Goal: Task Accomplishment & Management: Manage account settings

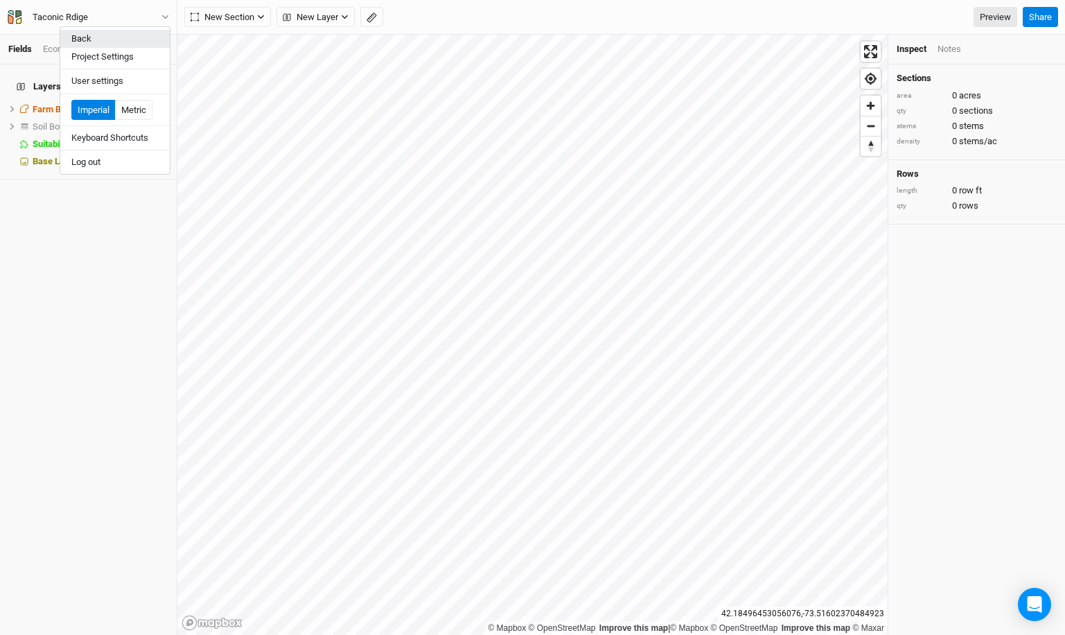
click at [84, 40] on button "Back" at bounding box center [114, 39] width 109 height 18
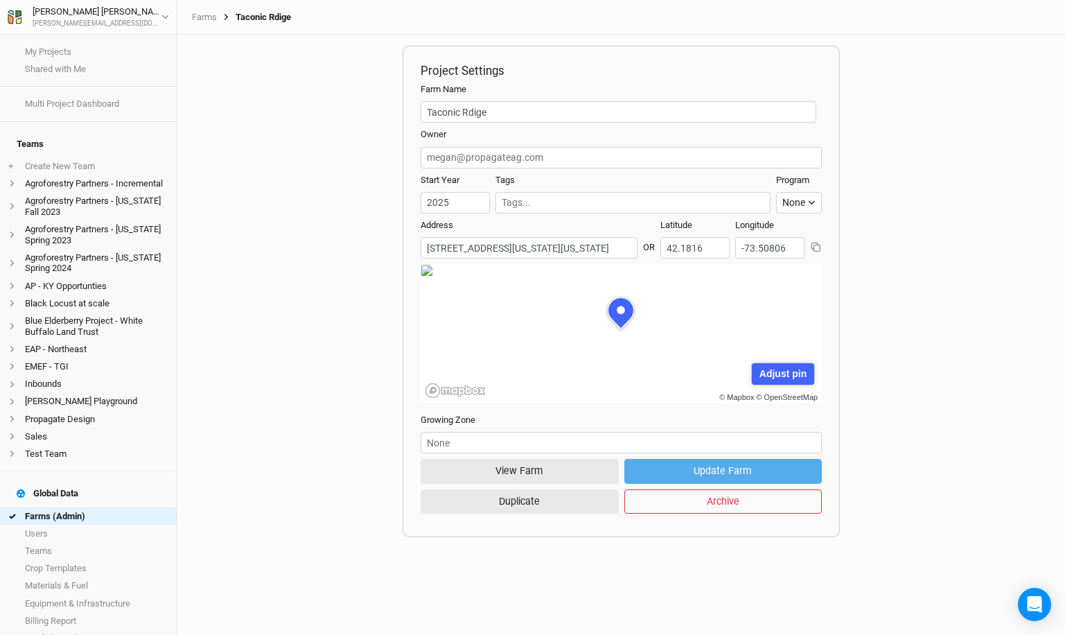
scroll to position [69, 200]
click at [64, 507] on link "Farms (Admin)" at bounding box center [88, 515] width 177 height 17
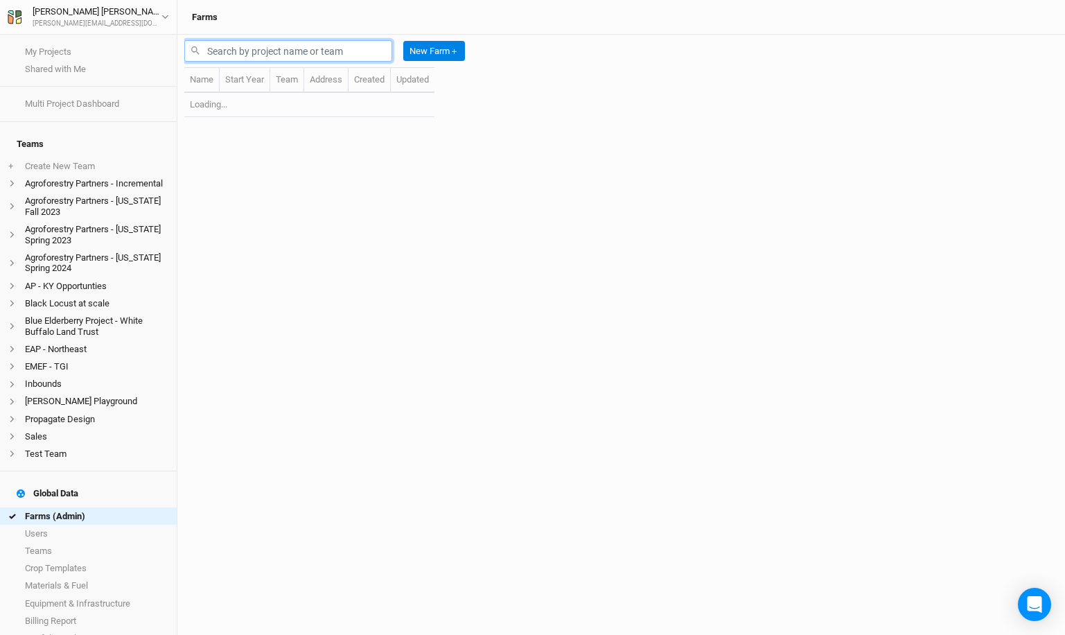
click at [252, 53] on input "text" at bounding box center [288, 50] width 208 height 21
paste input "Lansing - 47 Ludlow"
drag, startPoint x: 247, startPoint y: 50, endPoint x: 161, endPoint y: 50, distance: 85.9
click at [161, 50] on div "My Projects Shared with Me Multi Project Dashboard Teams + Create New Team Agro…" at bounding box center [532, 317] width 1065 height 635
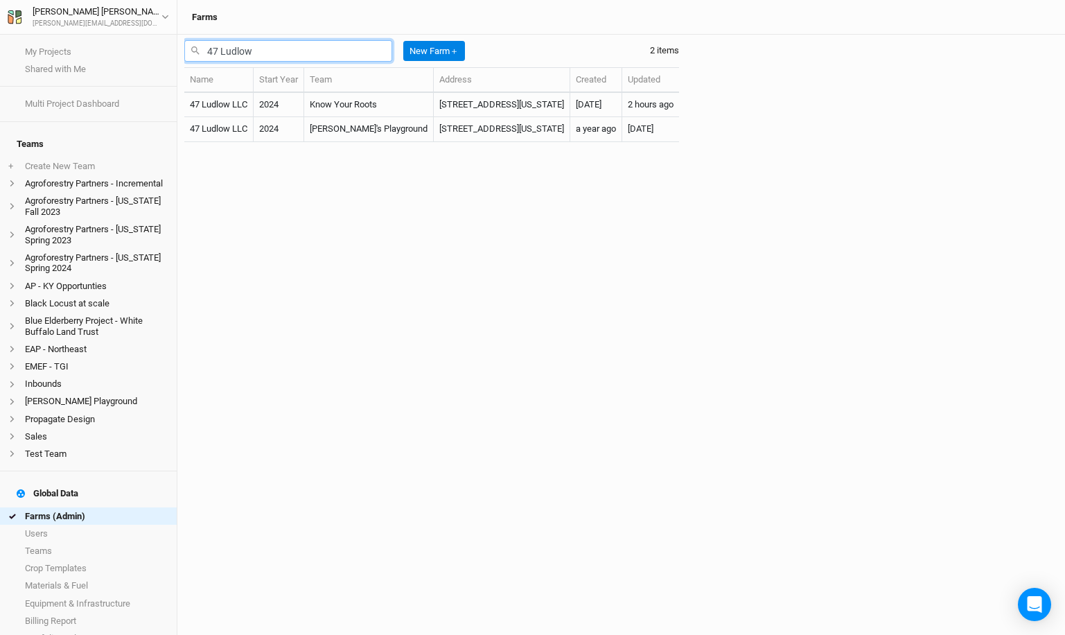
type input "47 Ludlow"
click at [382, 60] on input "47 Ludlow" at bounding box center [288, 50] width 208 height 21
click at [308, 57] on input "text" at bounding box center [288, 50] width 208 height 21
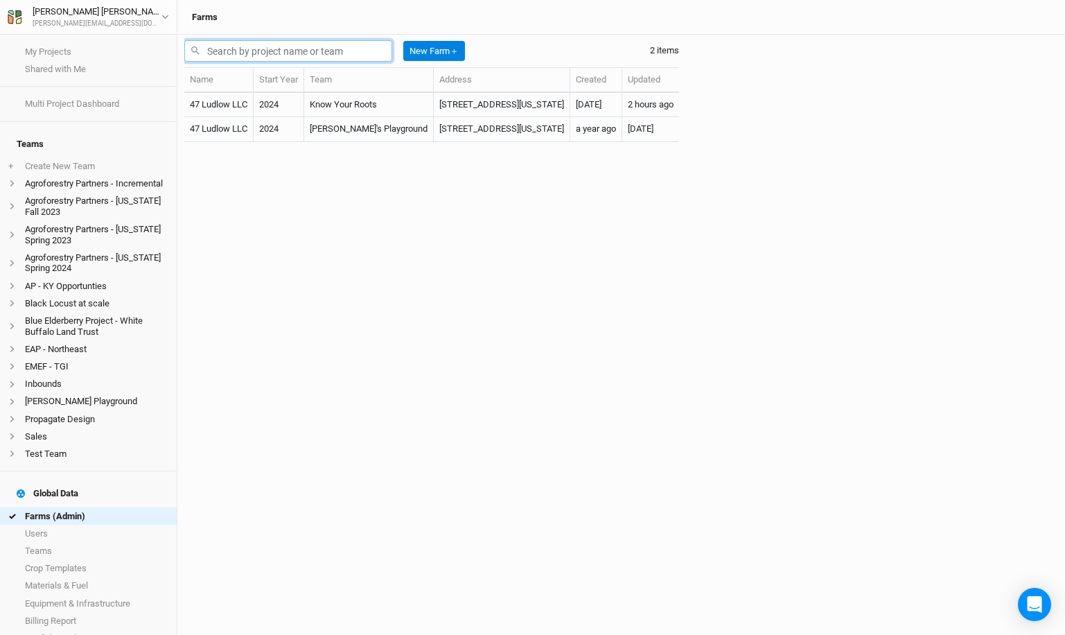
click at [308, 57] on input "text" at bounding box center [288, 50] width 208 height 21
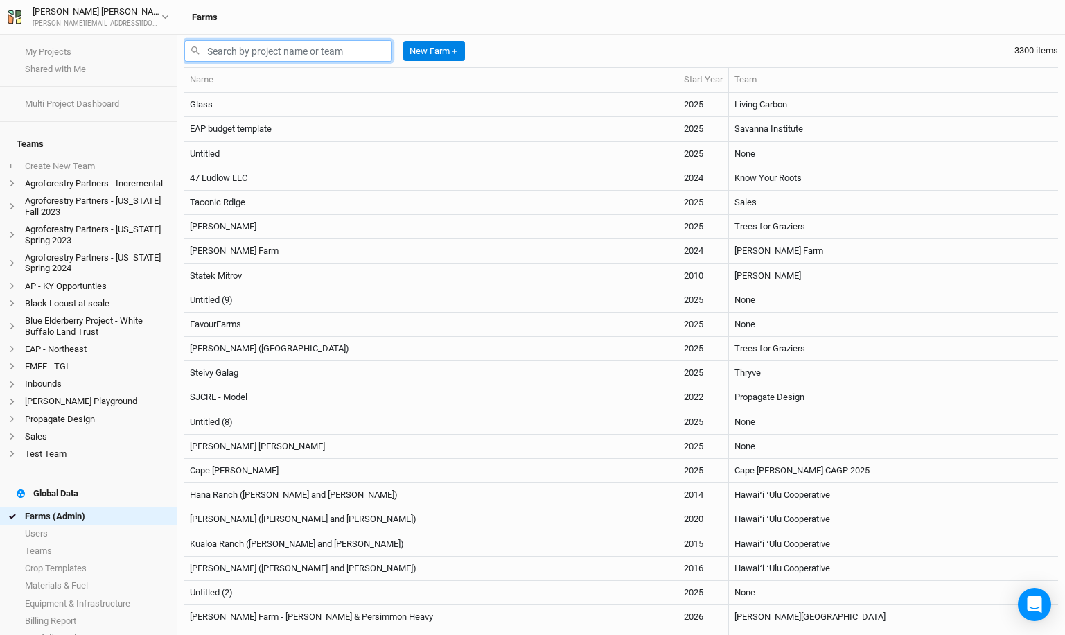
click at [308, 57] on input "text" at bounding box center [288, 50] width 208 height 21
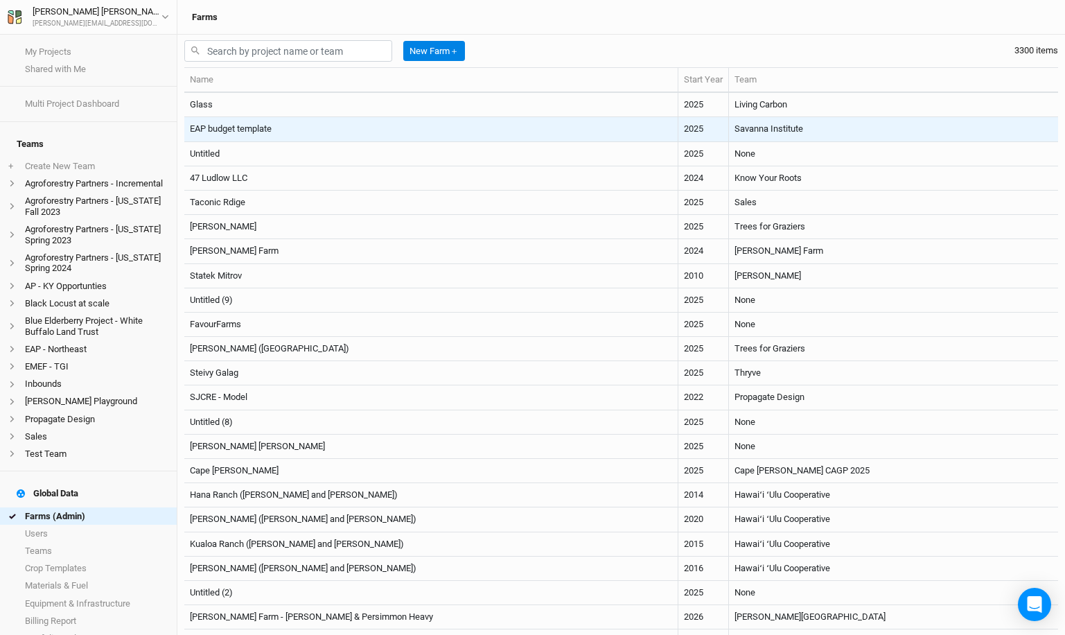
click at [326, 128] on td "EAP budget template" at bounding box center [431, 129] width 494 height 24
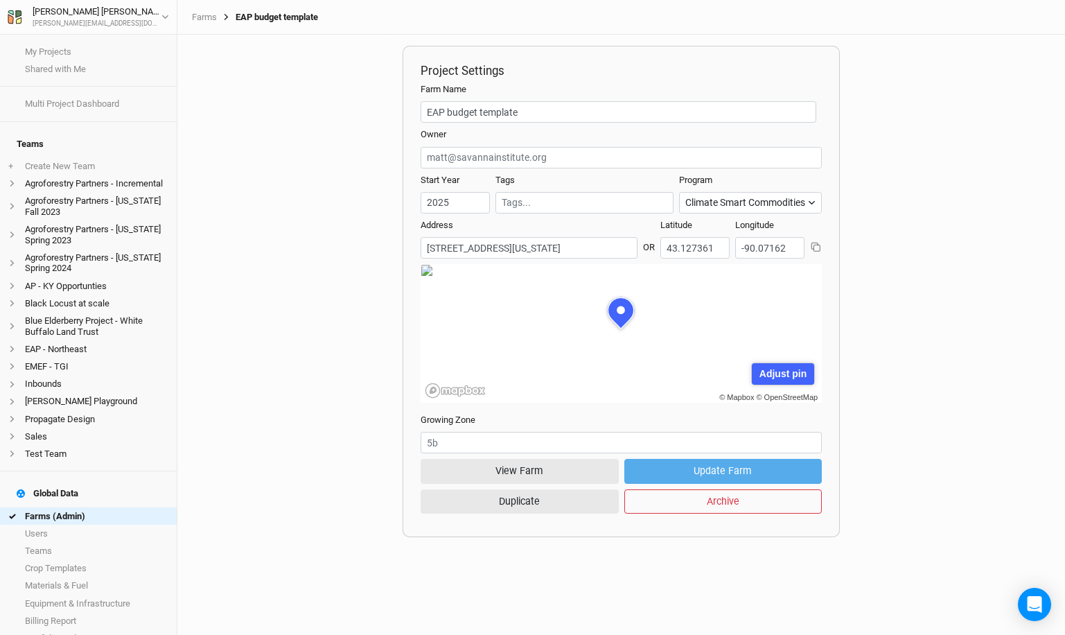
scroll to position [69, 200]
click at [513, 473] on button "View Farm" at bounding box center [520, 471] width 198 height 24
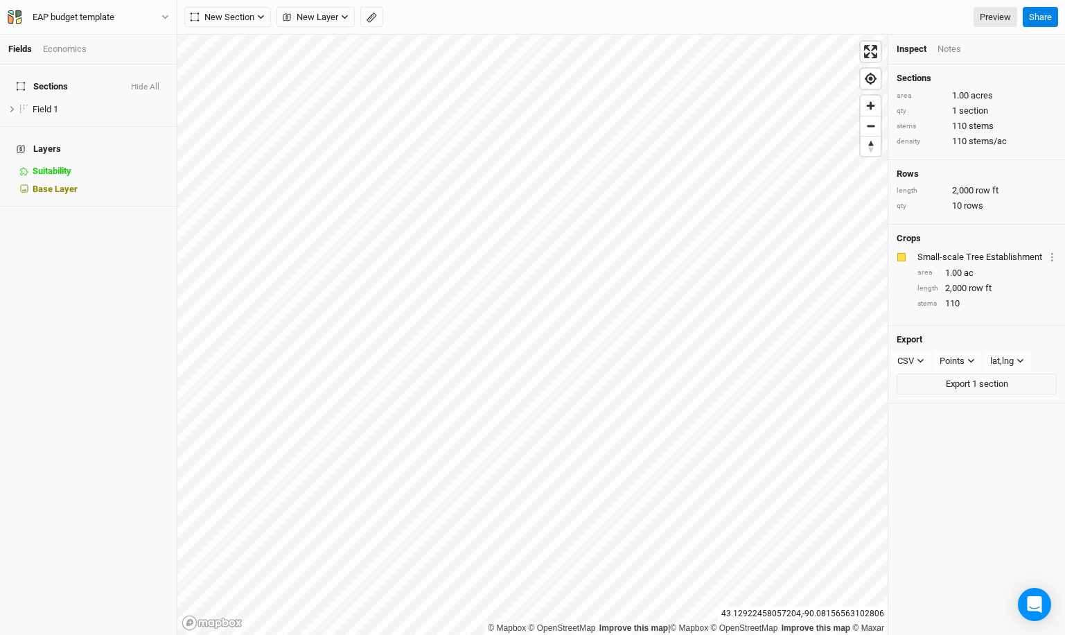
click at [69, 55] on div "Economics" at bounding box center [65, 49] width 44 height 12
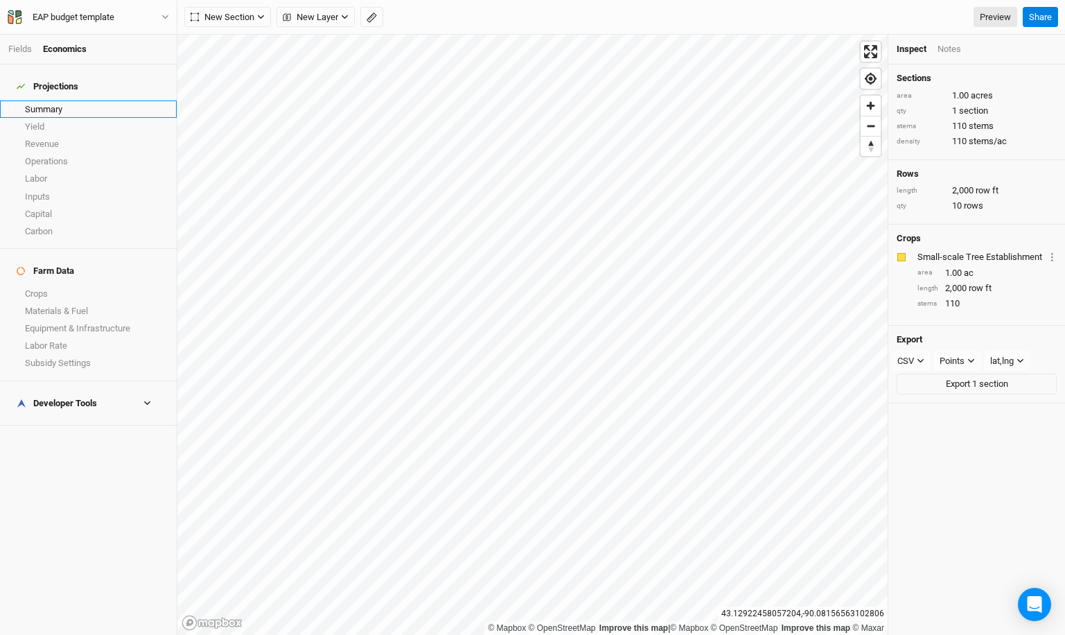
click at [64, 104] on link "Summary" at bounding box center [88, 108] width 177 height 17
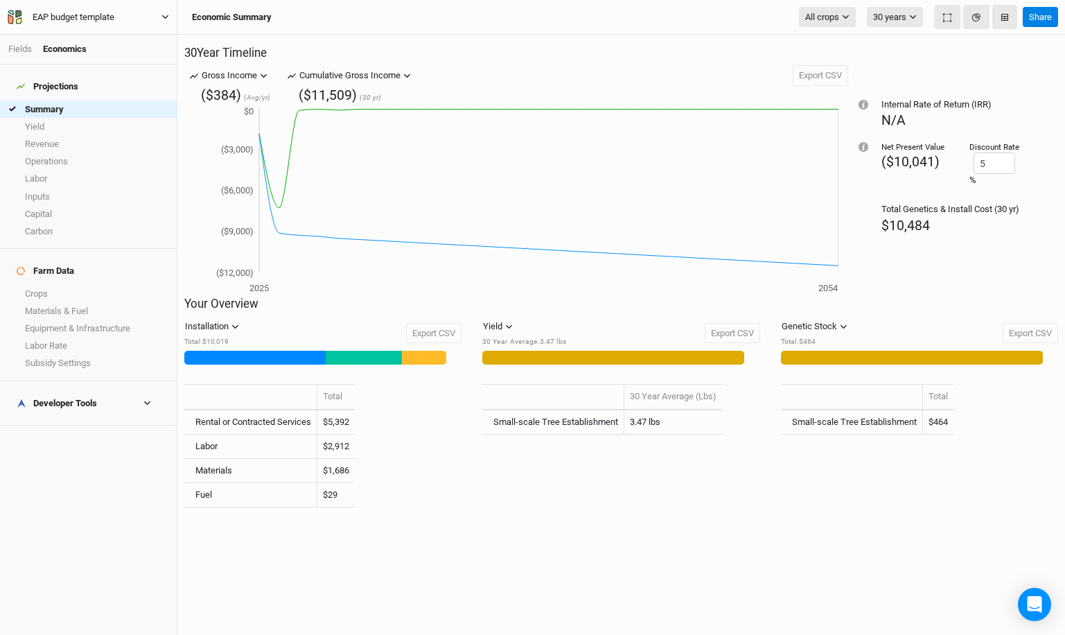
click at [103, 17] on div "EAP budget template" at bounding box center [74, 17] width 82 height 14
click at [94, 38] on button "Back" at bounding box center [114, 39] width 109 height 18
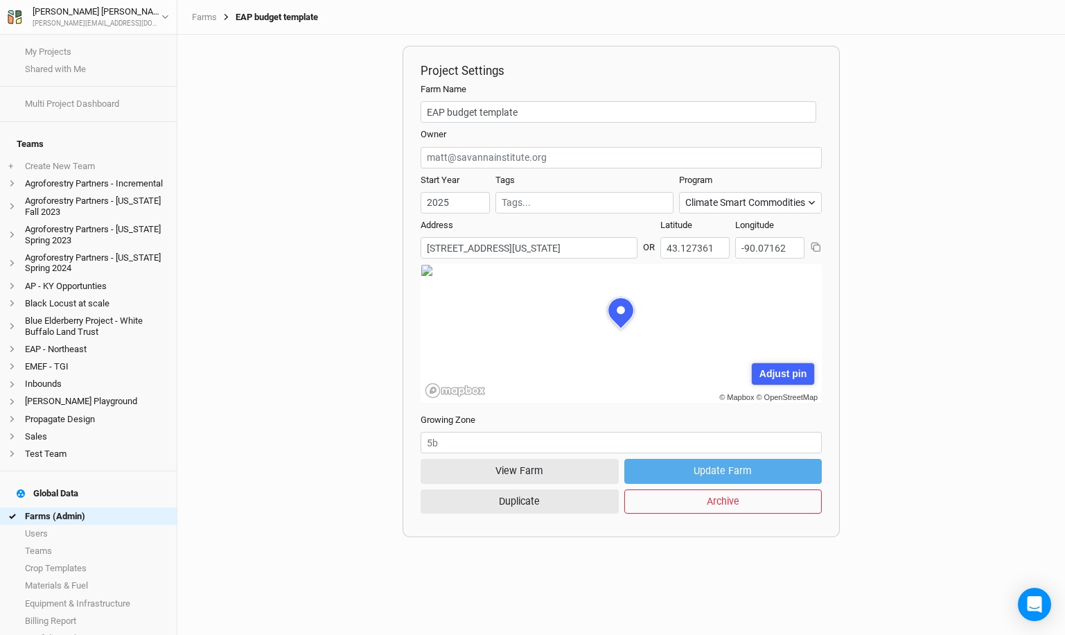
scroll to position [69, 200]
click at [120, 507] on link "Farms (Admin)" at bounding box center [88, 515] width 177 height 17
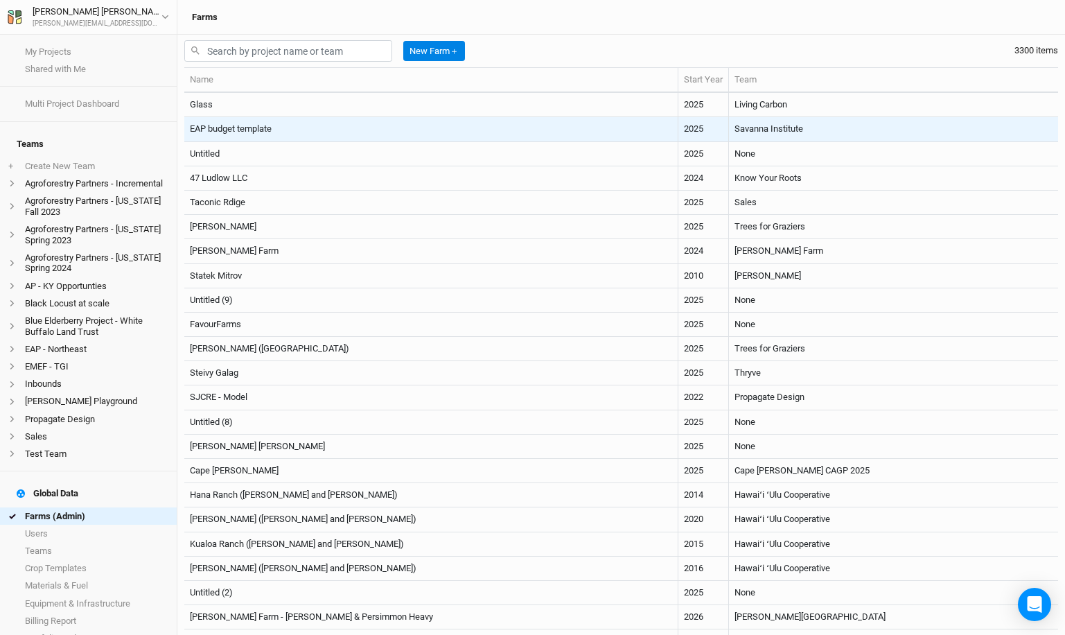
click at [263, 128] on td "EAP budget template" at bounding box center [431, 129] width 494 height 24
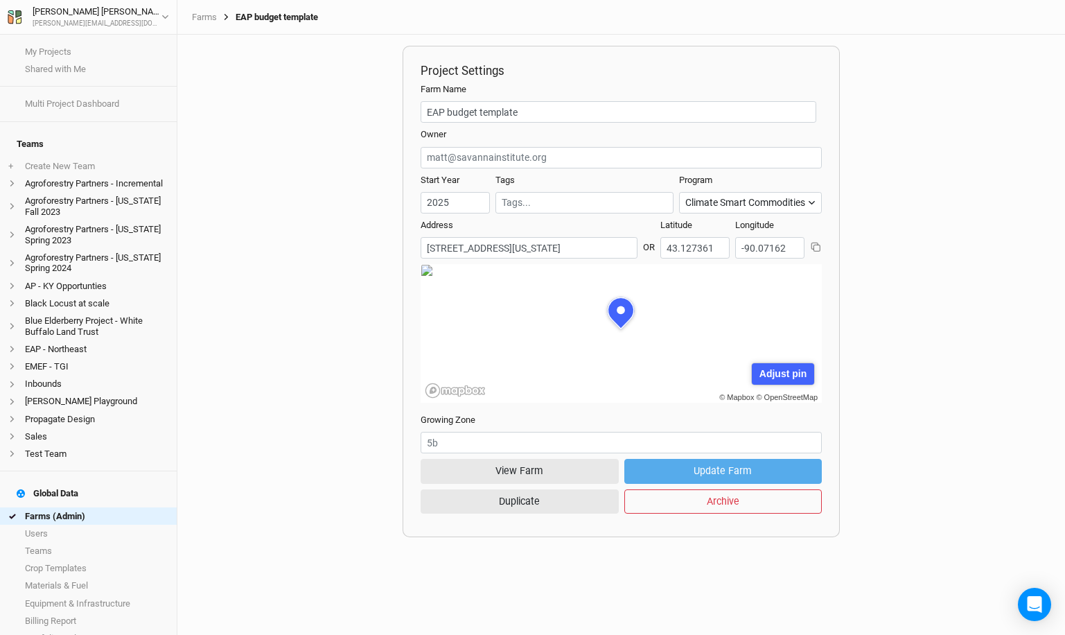
scroll to position [69, 200]
click at [516, 466] on button "View Farm" at bounding box center [520, 471] width 198 height 24
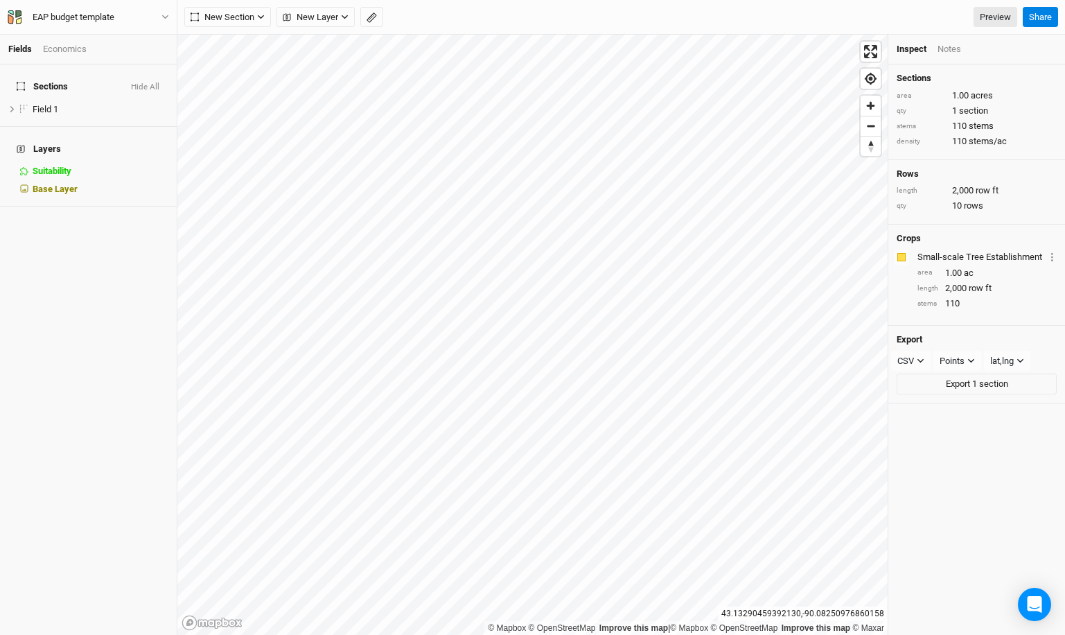
click at [69, 49] on div "Economics" at bounding box center [65, 49] width 44 height 12
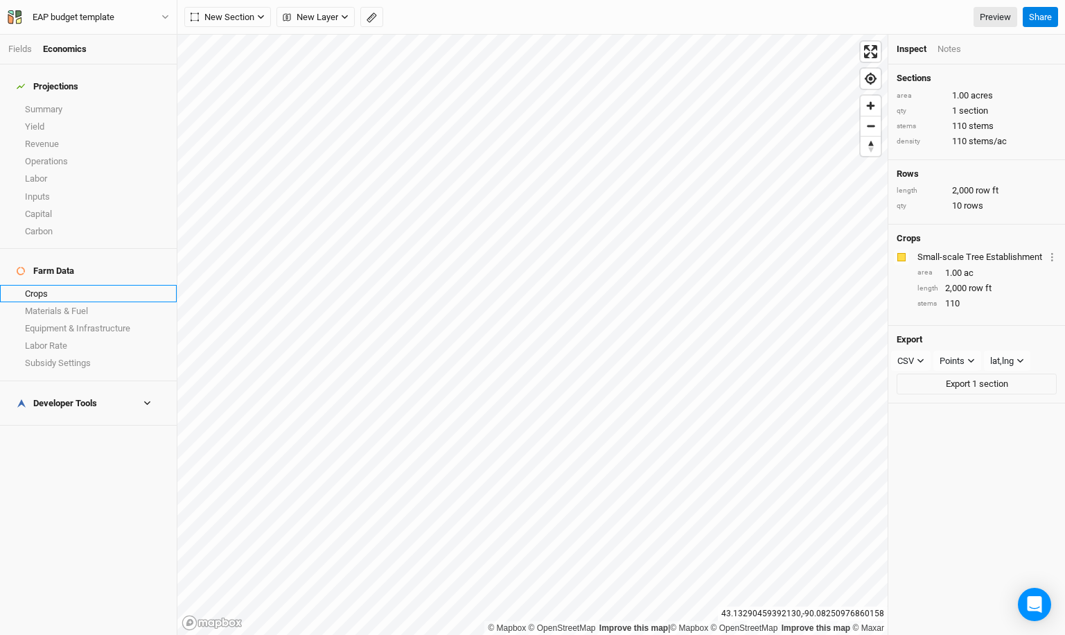
click at [70, 285] on link "Crops" at bounding box center [88, 293] width 177 height 17
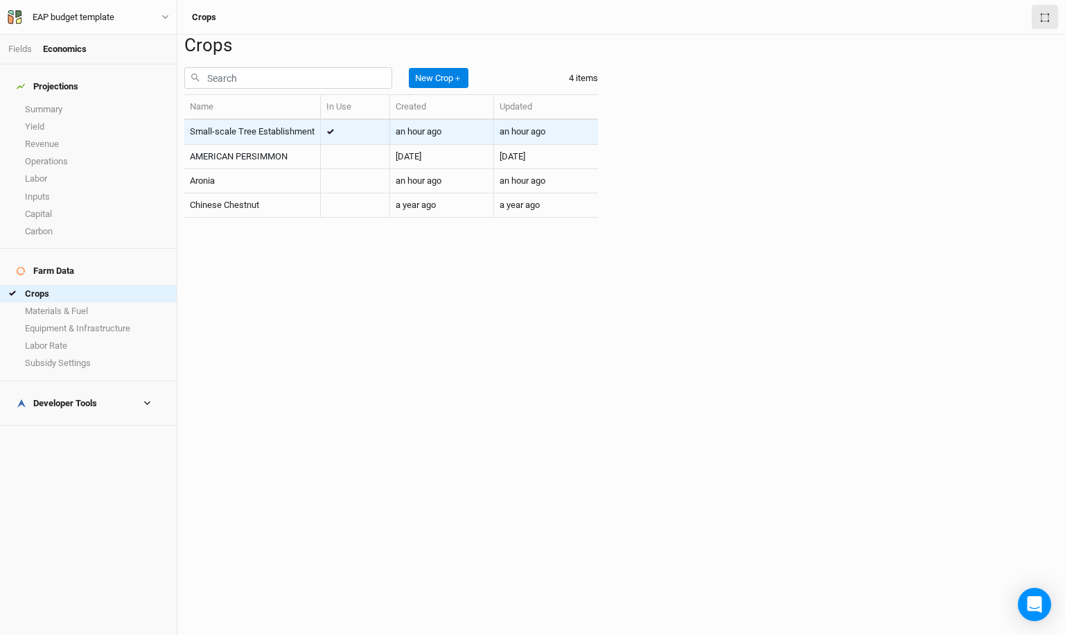
click at [292, 137] on span "Small-scale Tree Establishment" at bounding box center [252, 131] width 125 height 10
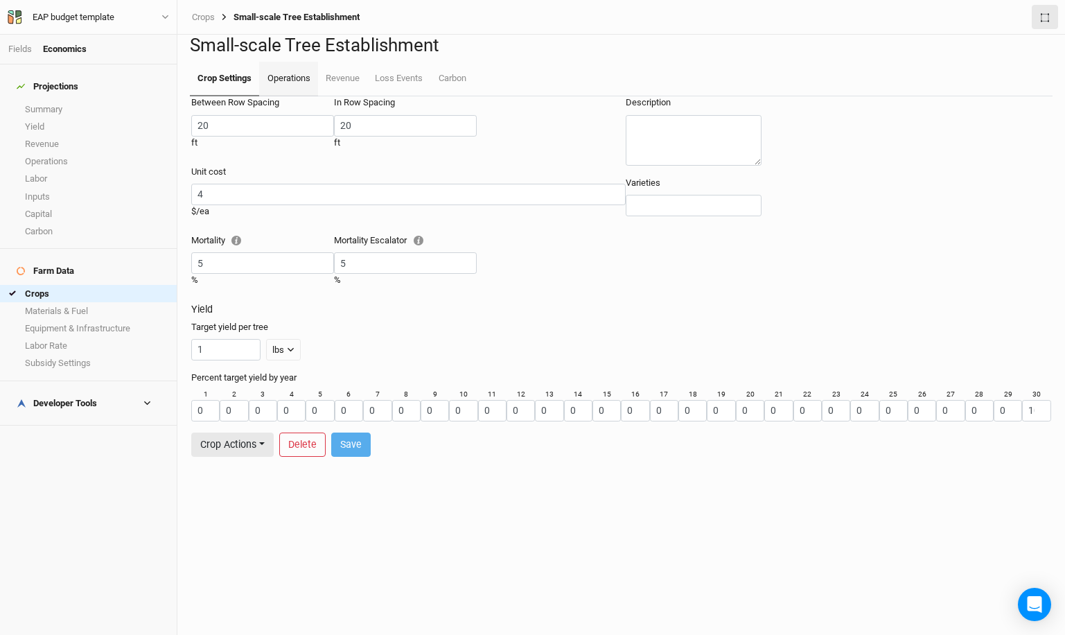
click at [286, 96] on link "Operations" at bounding box center [288, 79] width 58 height 35
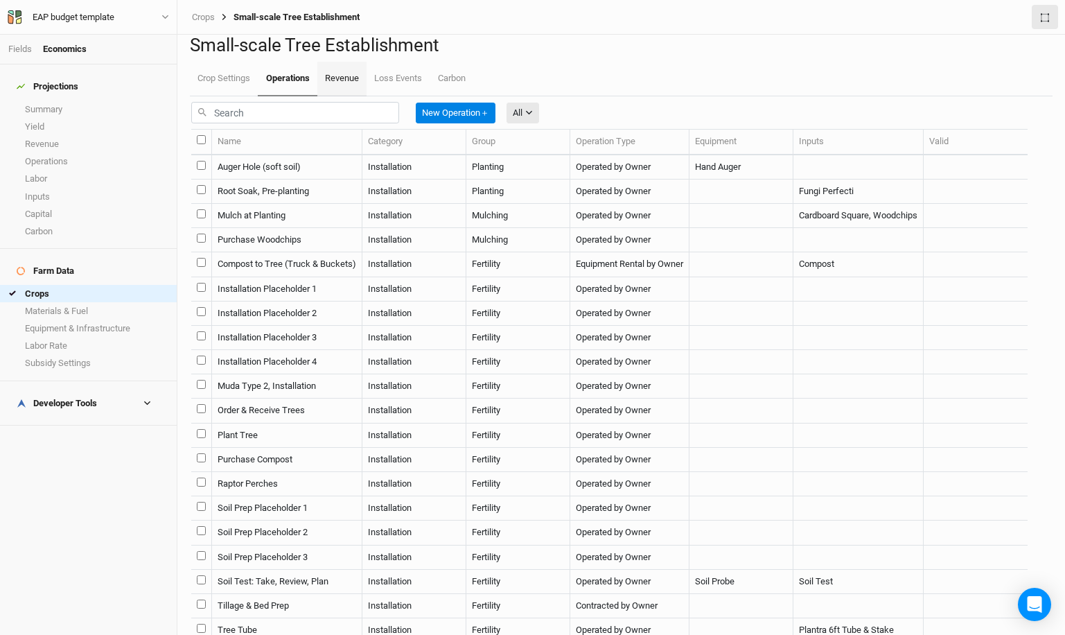
click at [356, 96] on link "Revenue" at bounding box center [341, 79] width 49 height 35
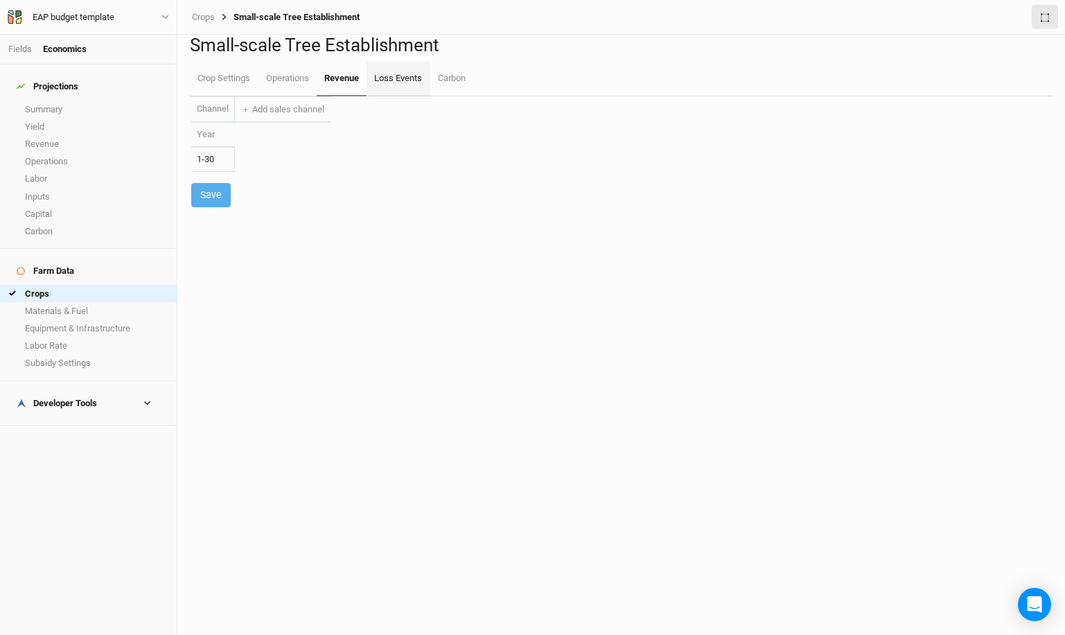
click at [398, 96] on link "Loss Events" at bounding box center [398, 79] width 63 height 35
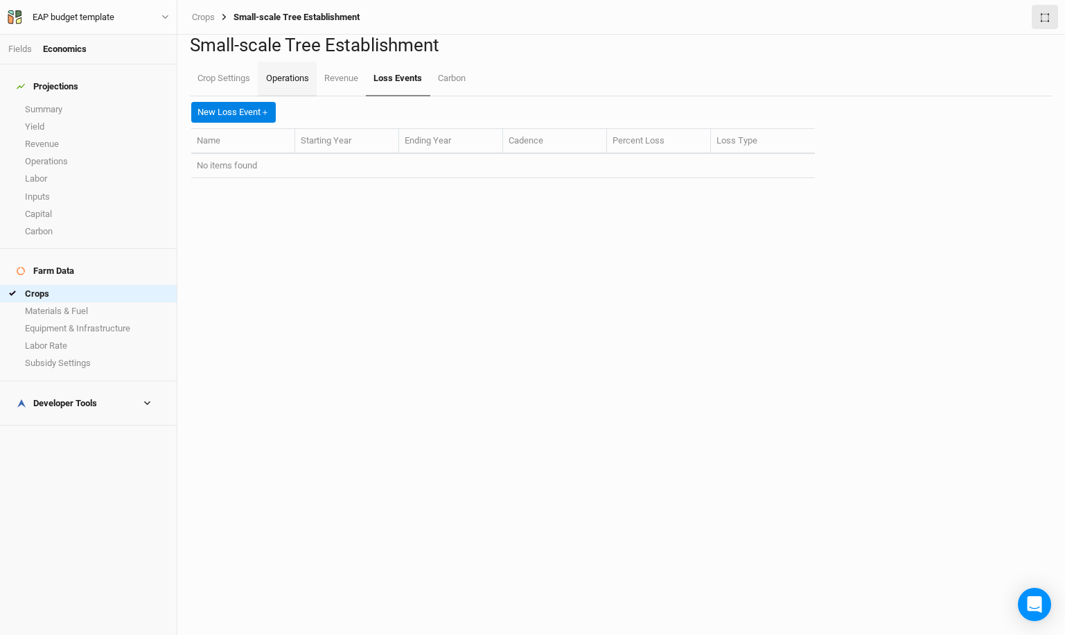
click at [289, 96] on link "Operations" at bounding box center [287, 79] width 58 height 35
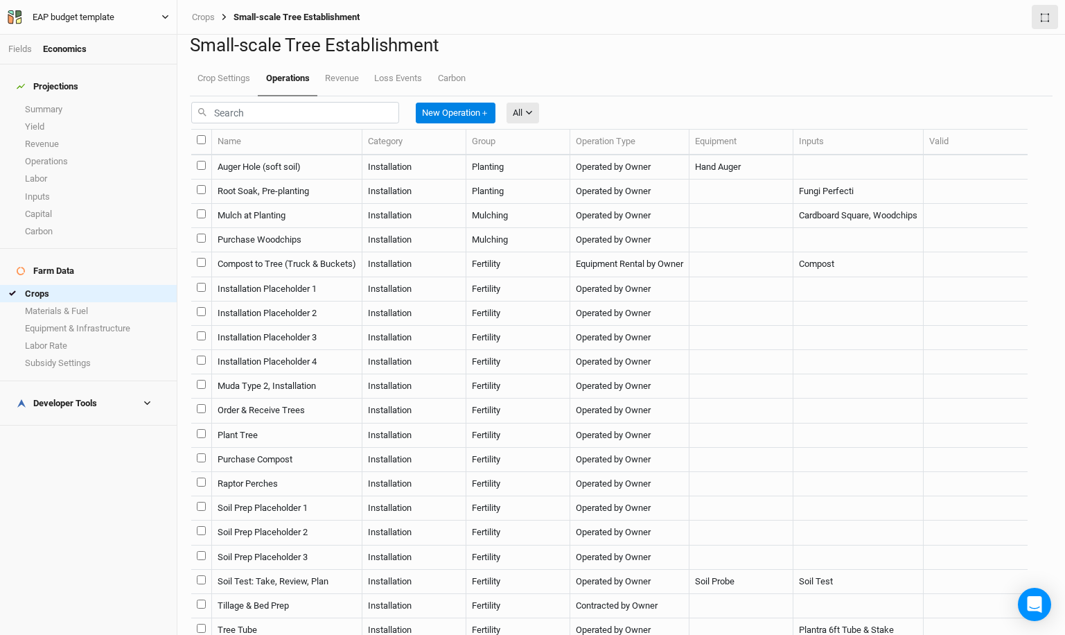
click at [98, 19] on div "EAP budget template" at bounding box center [74, 17] width 82 height 14
click at [91, 53] on button "Project Settings" at bounding box center [114, 57] width 109 height 18
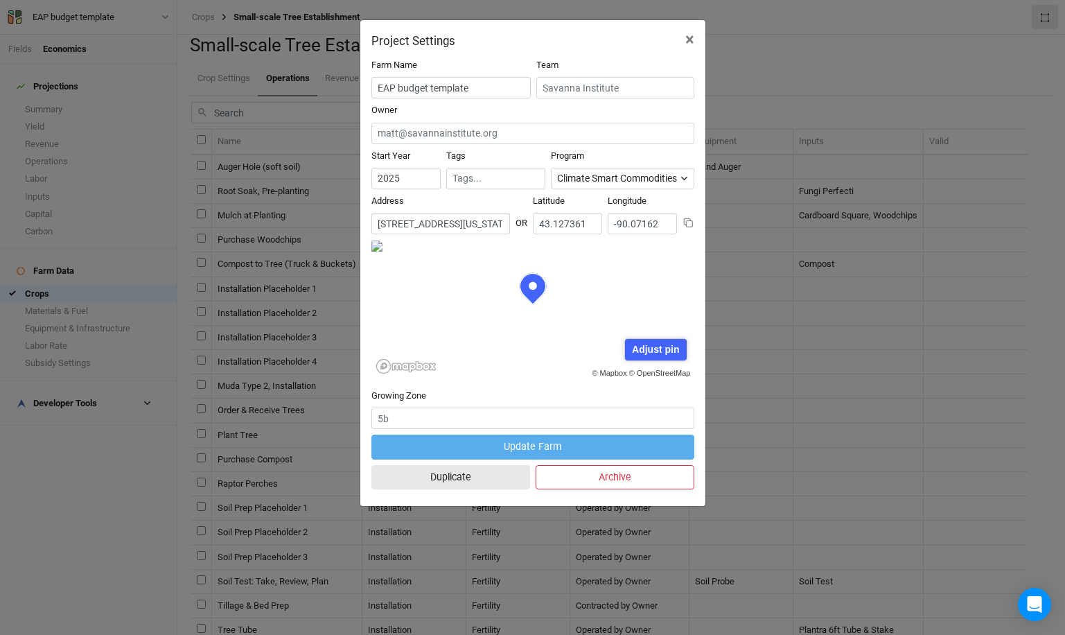
scroll to position [69, 161]
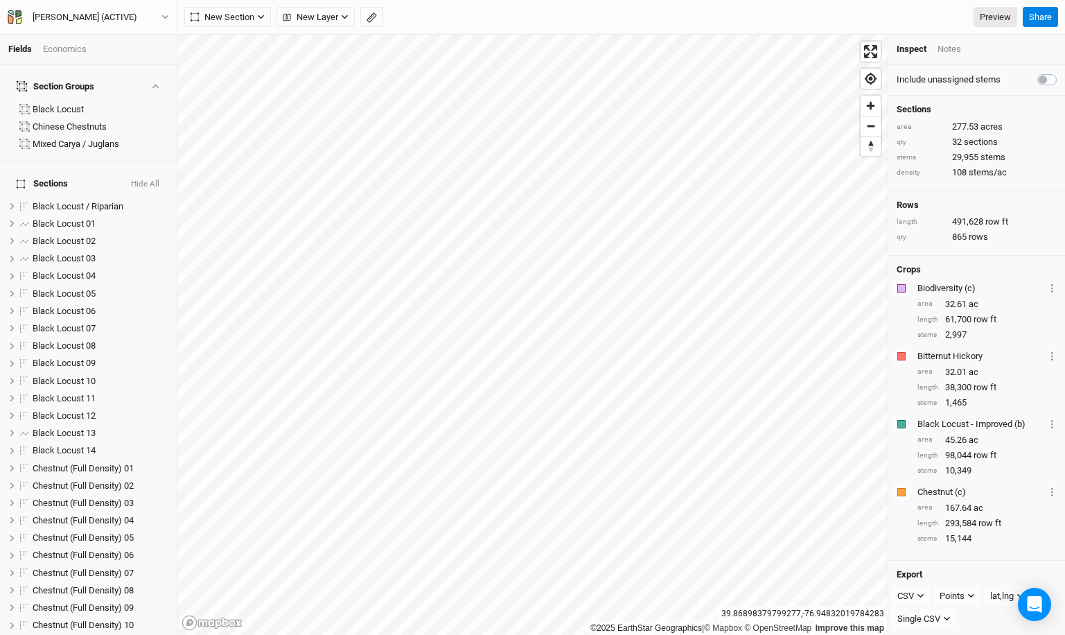
scroll to position [9, 0]
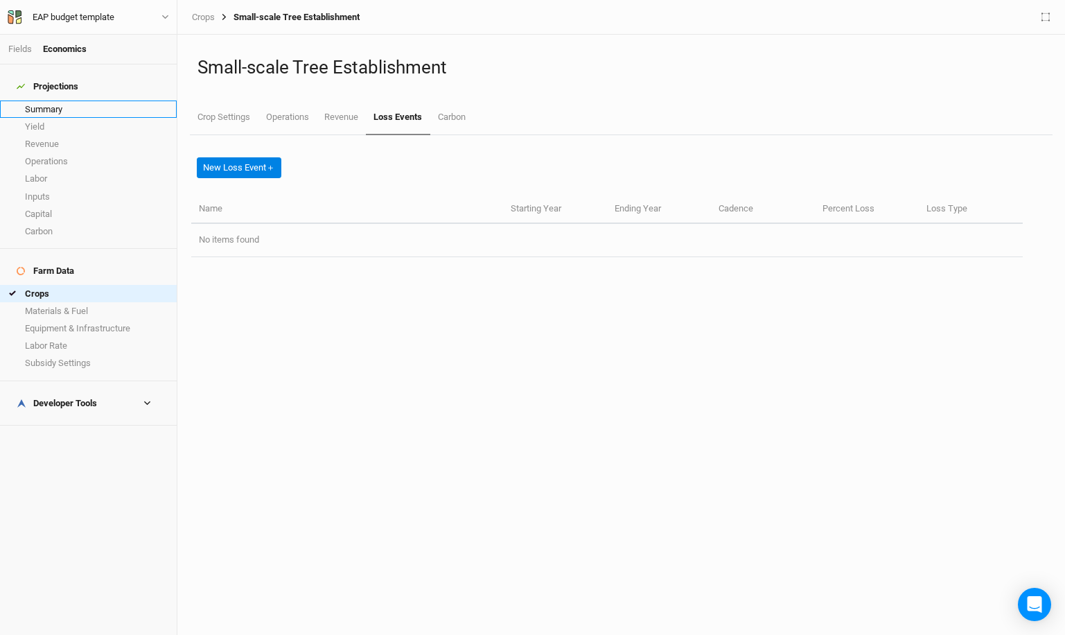
click at [79, 100] on link "Summary" at bounding box center [88, 108] width 177 height 17
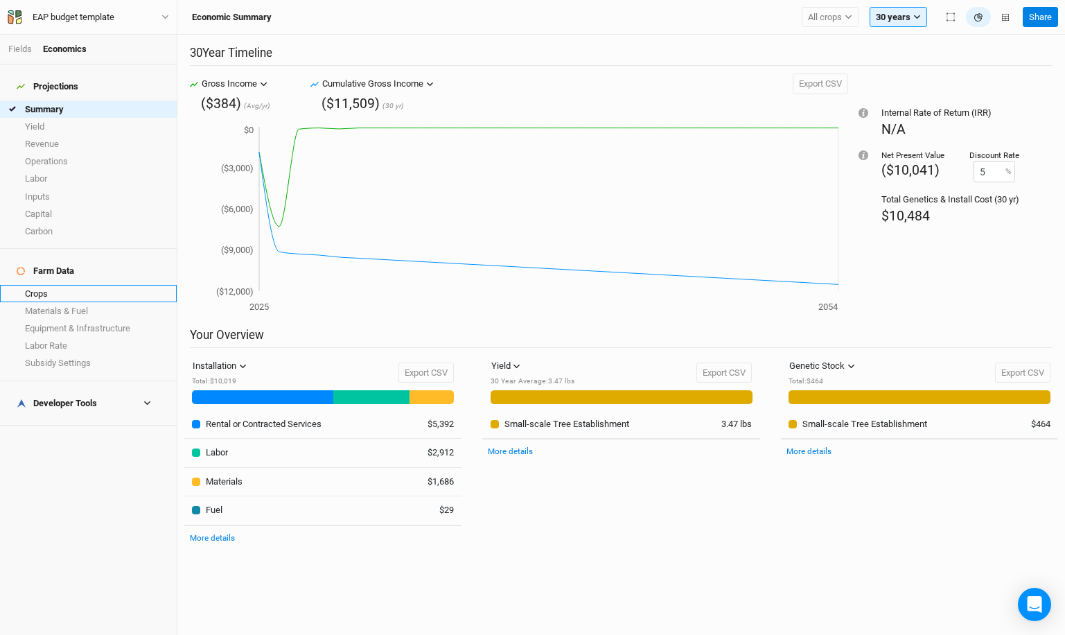
click at [98, 285] on link "Crops" at bounding box center [88, 293] width 177 height 17
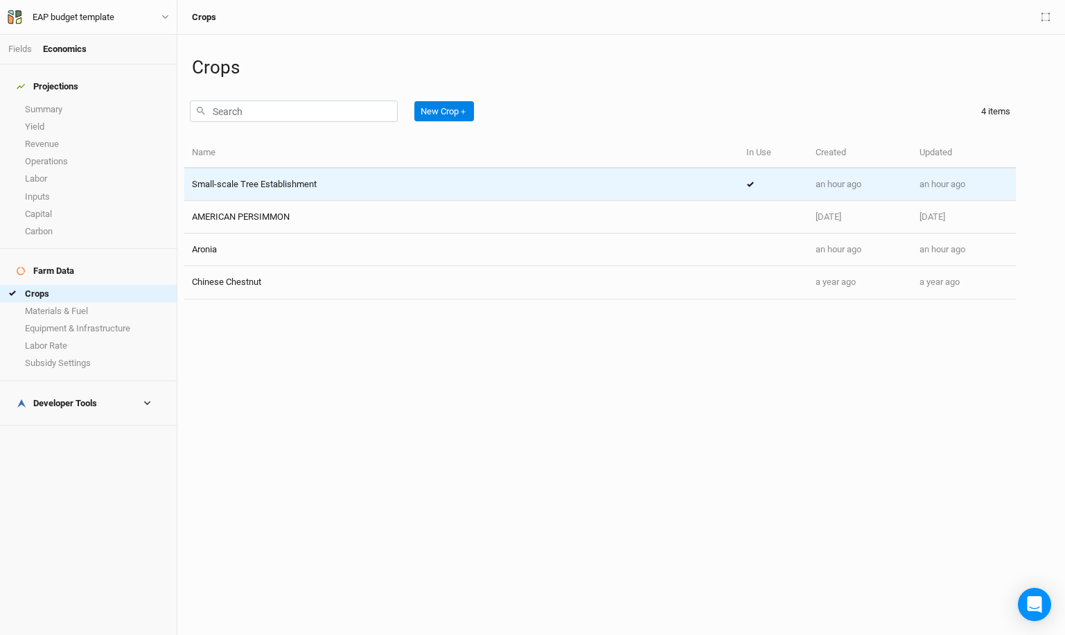
click at [261, 195] on td "Small-scale Tree Establishment" at bounding box center [461, 184] width 554 height 33
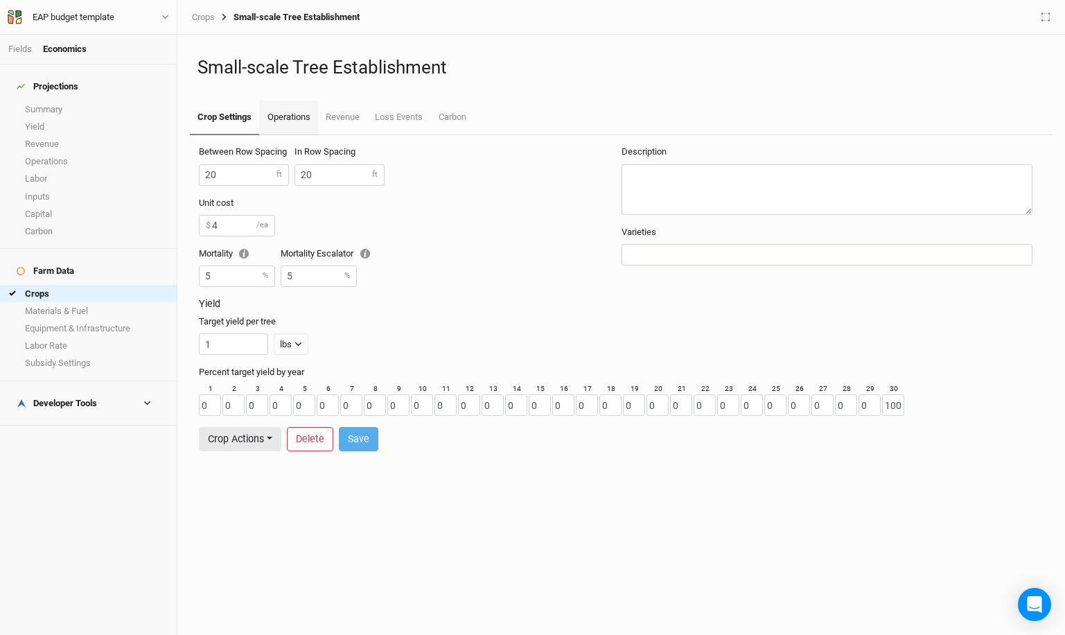
click at [293, 117] on link "Operations" at bounding box center [288, 117] width 58 height 35
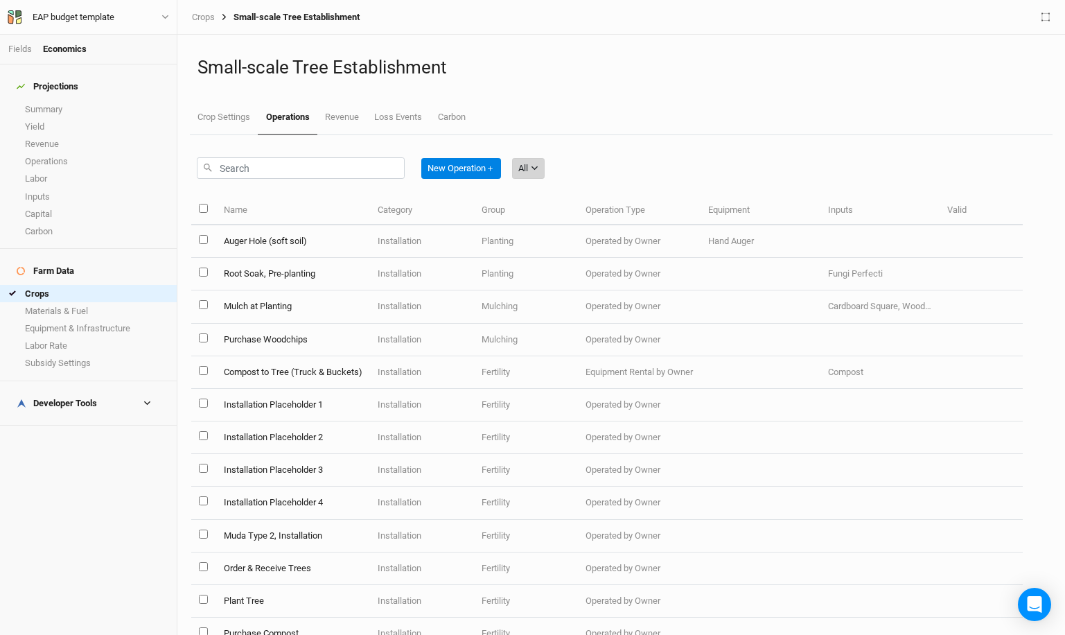
click at [532, 170] on button "All" at bounding box center [528, 168] width 33 height 21
click at [547, 208] on button "Installation" at bounding box center [570, 218] width 109 height 21
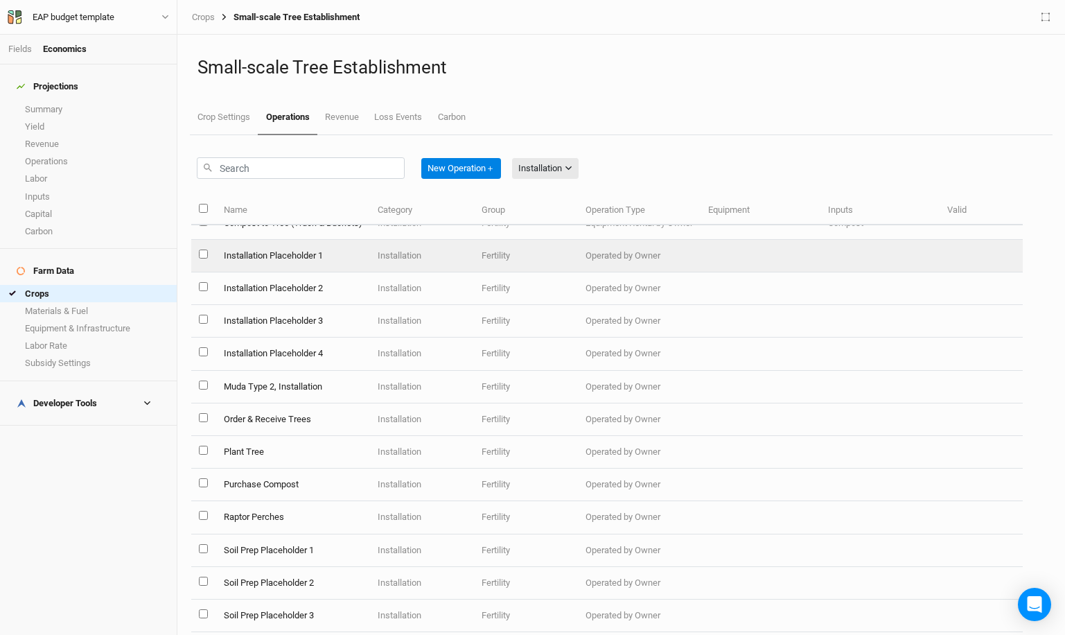
scroll to position [220, 0]
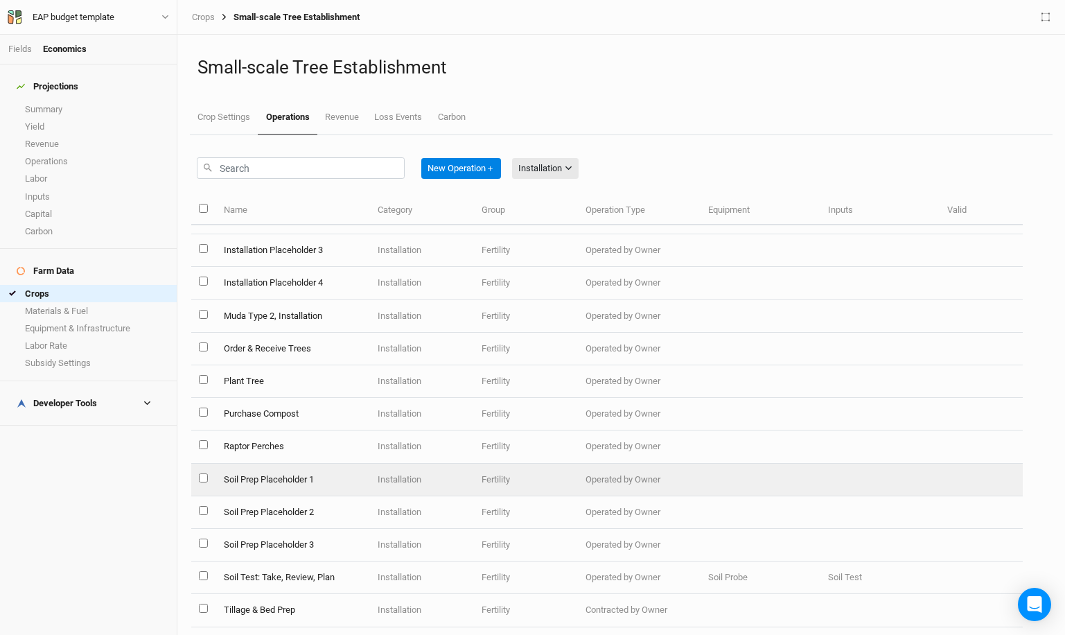
click at [357, 464] on td "Soil Prep Placeholder 1" at bounding box center [293, 480] width 154 height 33
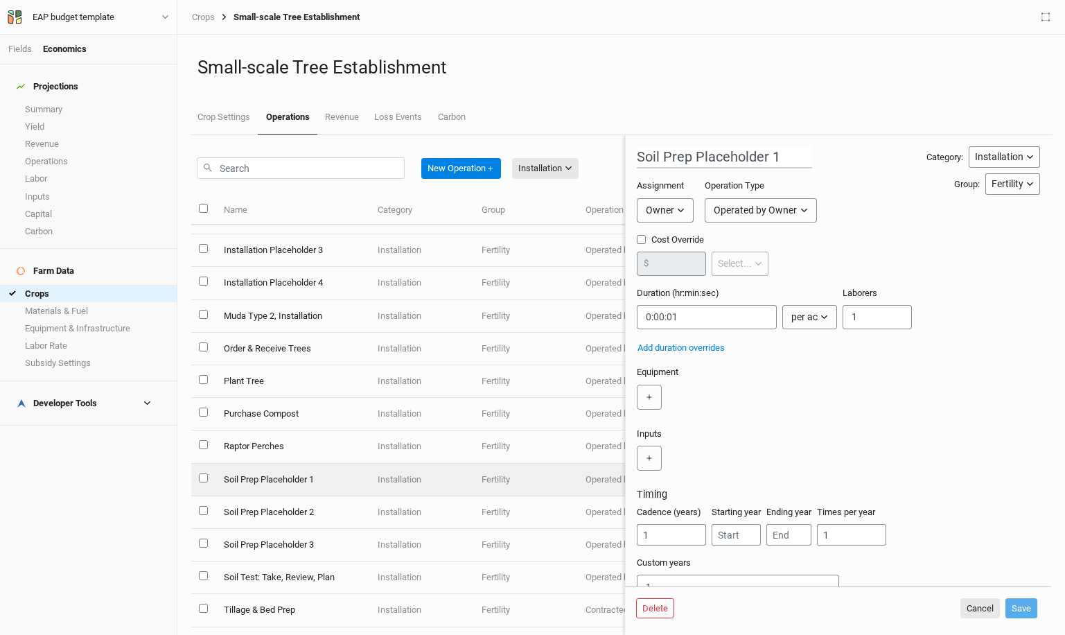
scroll to position [24, 0]
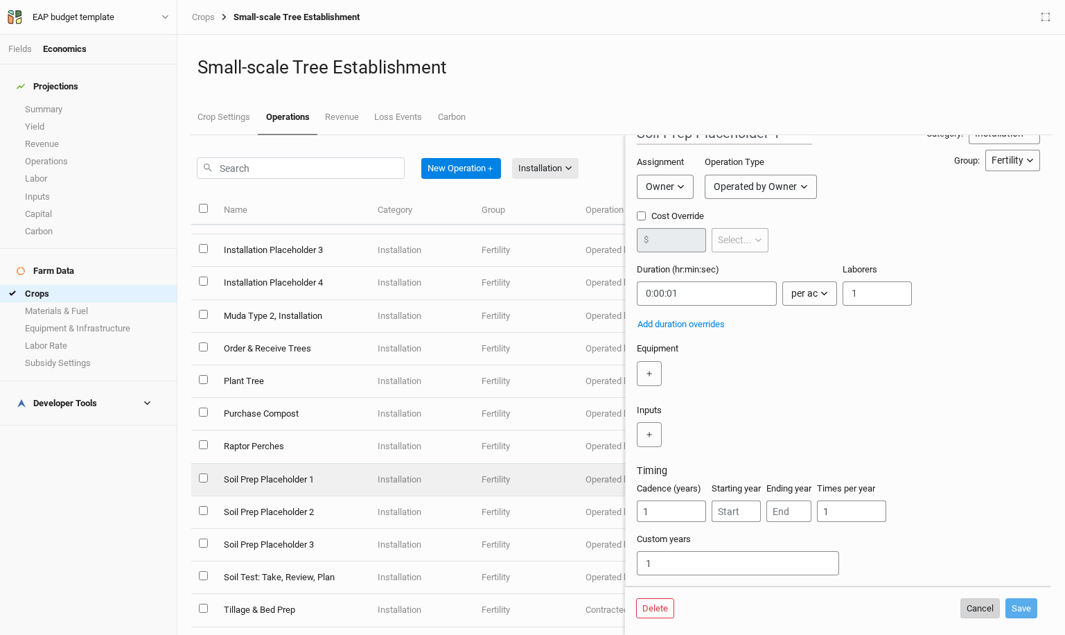
click at [975, 607] on button "Cancel" at bounding box center [980, 608] width 40 height 21
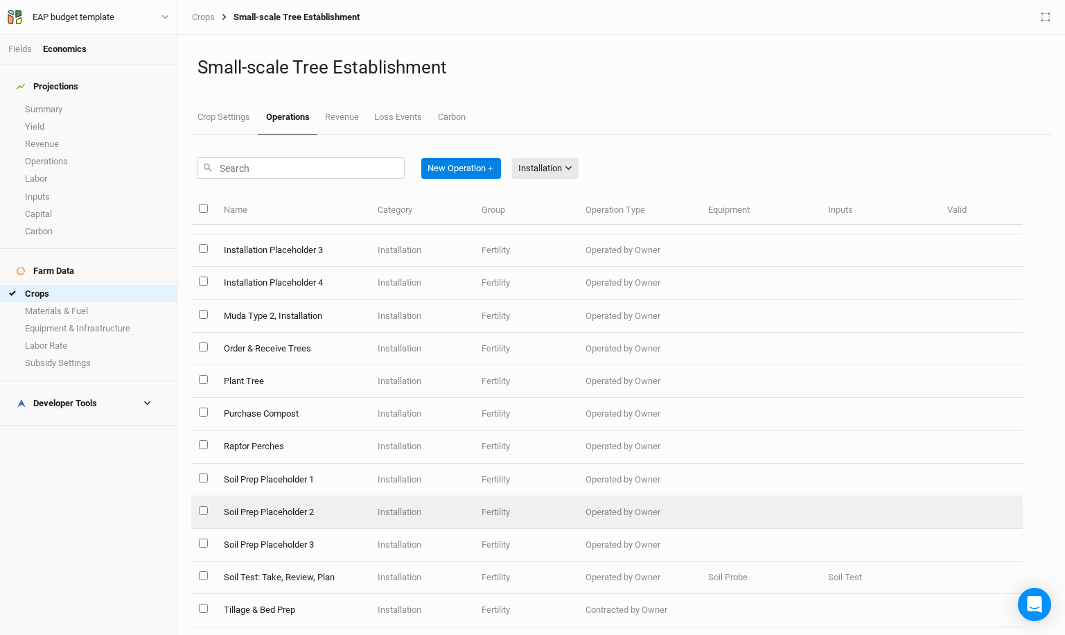
click at [356, 518] on td "Soil Prep Placeholder 2" at bounding box center [293, 512] width 154 height 33
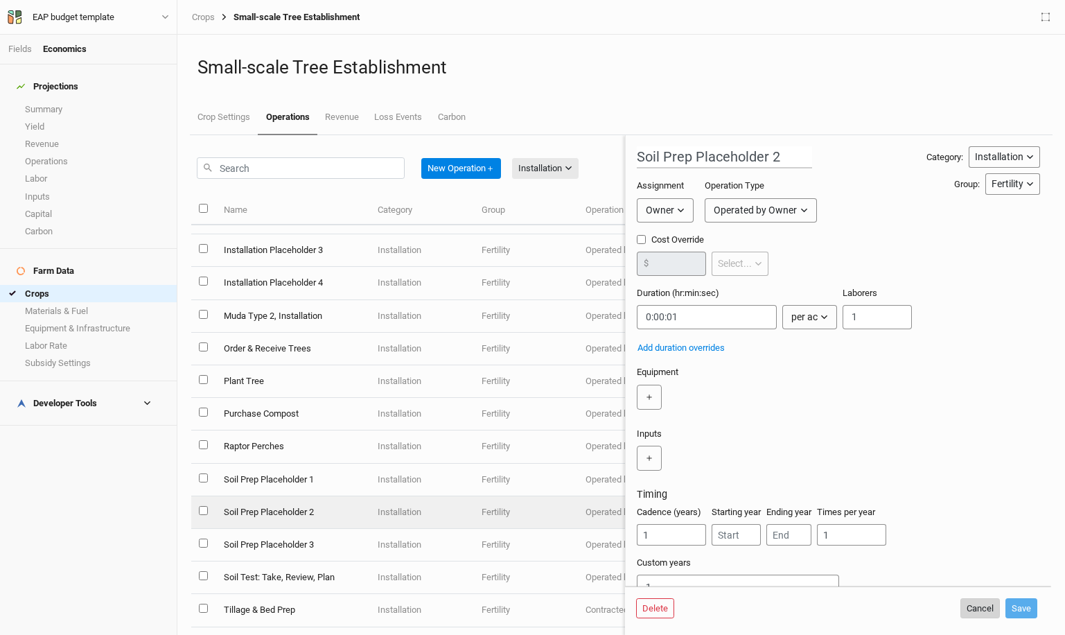
click at [976, 607] on button "Cancel" at bounding box center [980, 608] width 40 height 21
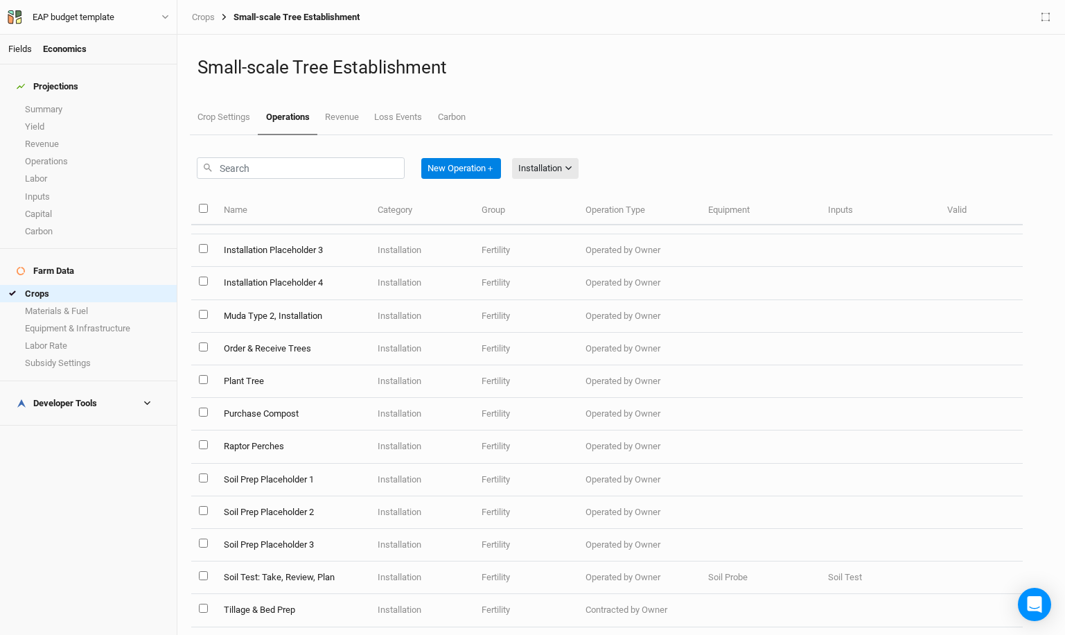
click at [12, 44] on link "Fields" at bounding box center [20, 49] width 24 height 10
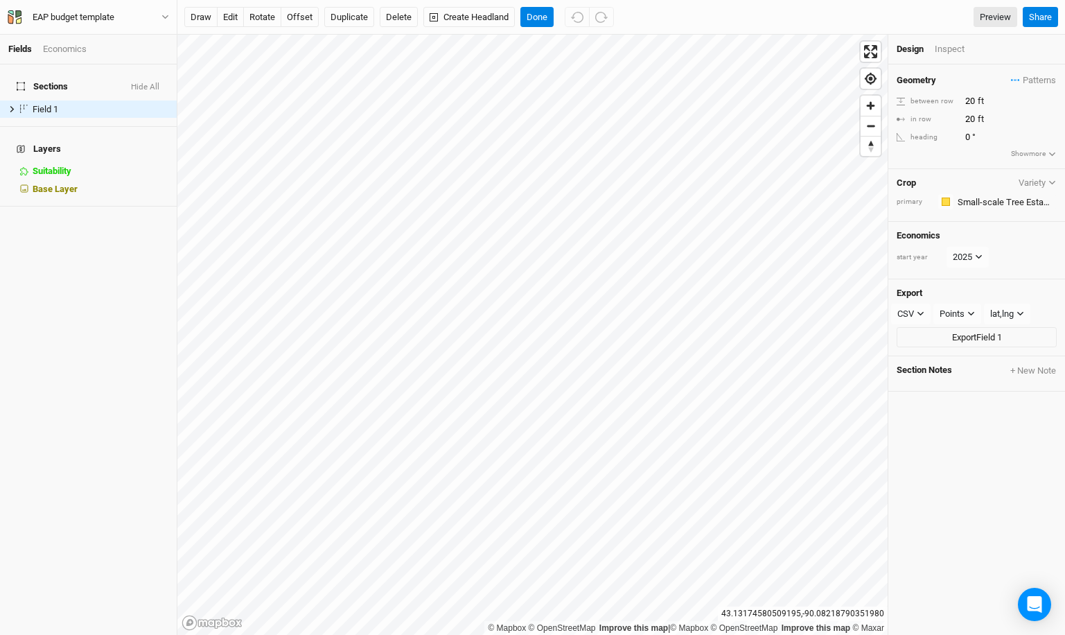
click at [73, 40] on div "Fields Economics" at bounding box center [88, 50] width 177 height 30
click at [72, 49] on div "Economics" at bounding box center [65, 49] width 44 height 12
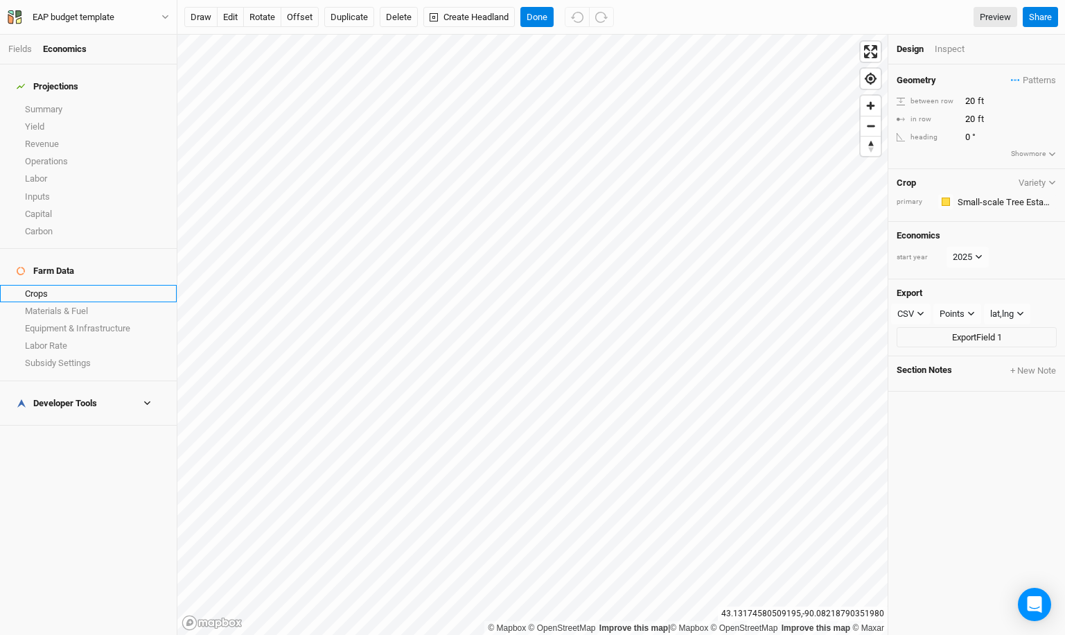
click at [64, 285] on link "Crops" at bounding box center [88, 293] width 177 height 17
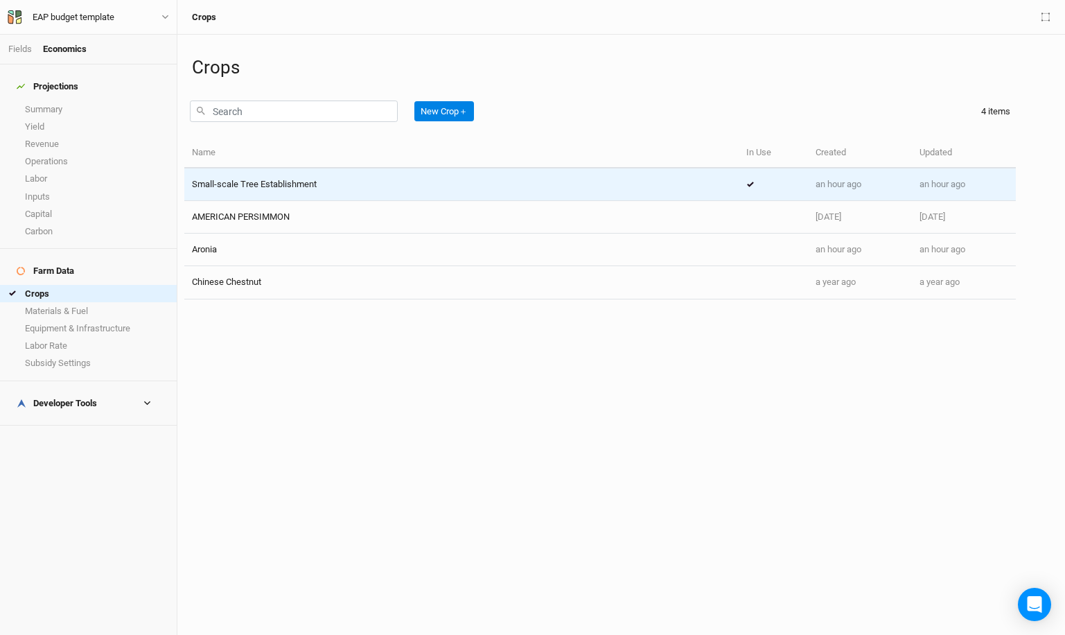
click at [335, 176] on td "Small-scale Tree Establishment" at bounding box center [461, 184] width 554 height 33
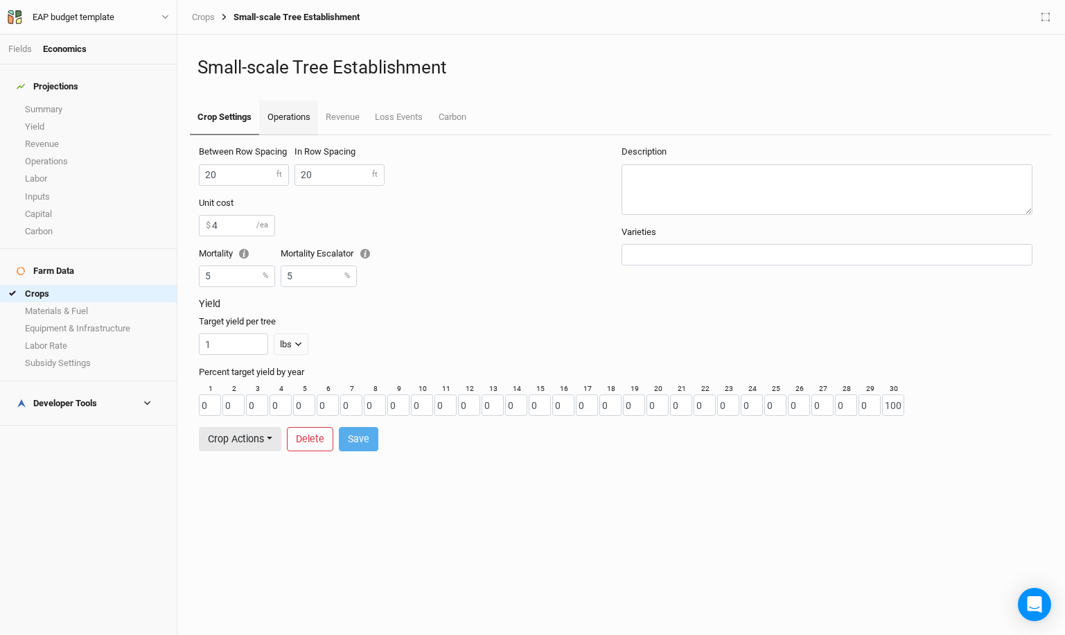
click at [305, 121] on link "Operations" at bounding box center [288, 117] width 58 height 35
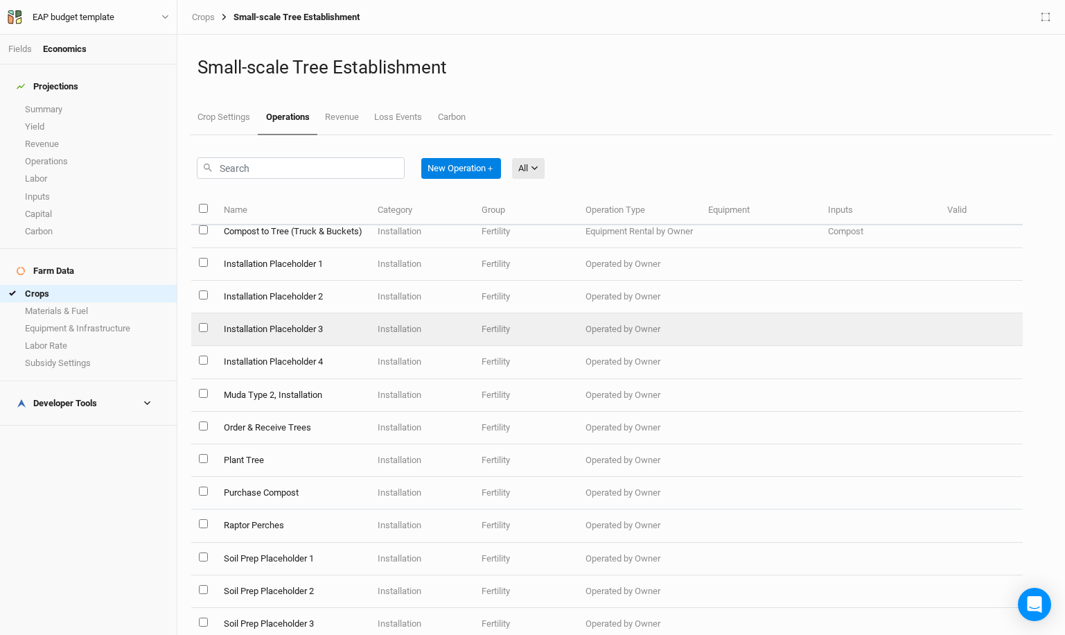
scroll to position [185, 0]
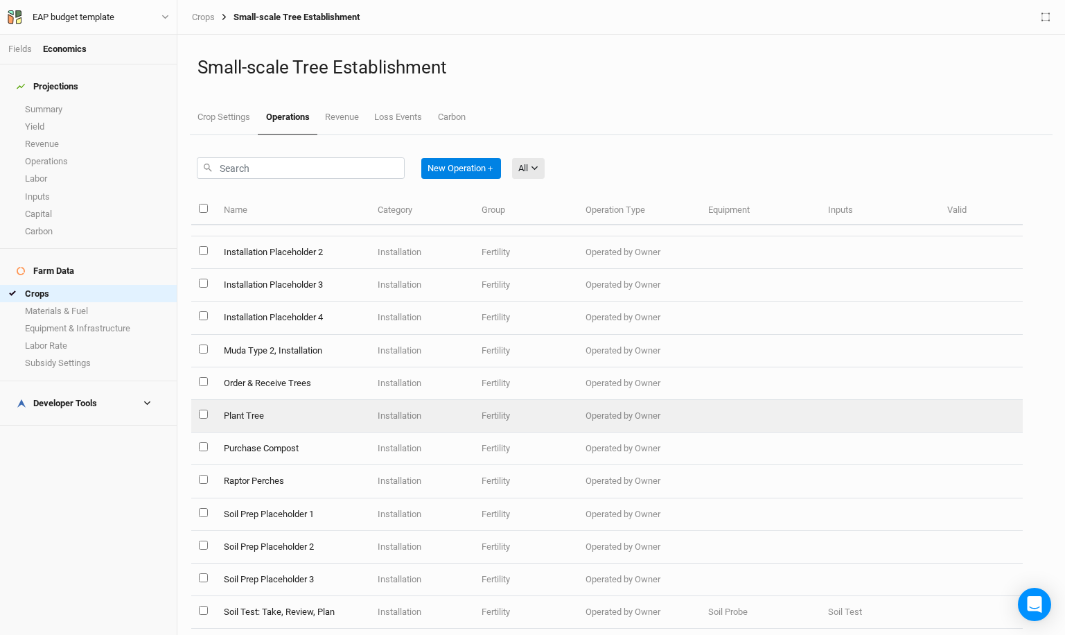
click at [320, 415] on td "Plant Tree" at bounding box center [293, 416] width 154 height 33
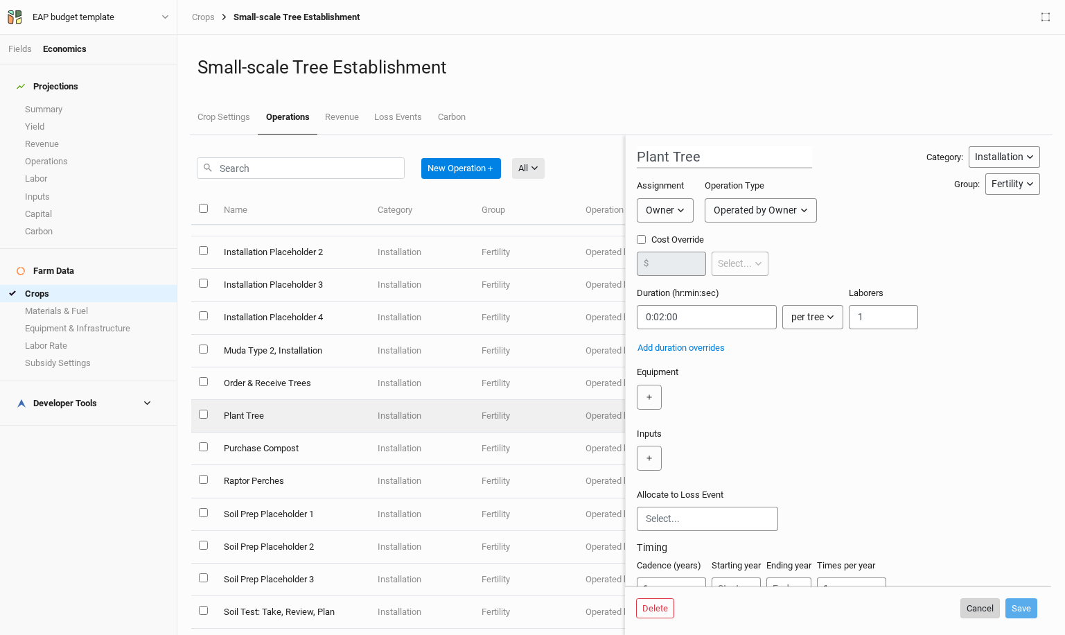
click at [978, 613] on button "Cancel" at bounding box center [980, 608] width 40 height 21
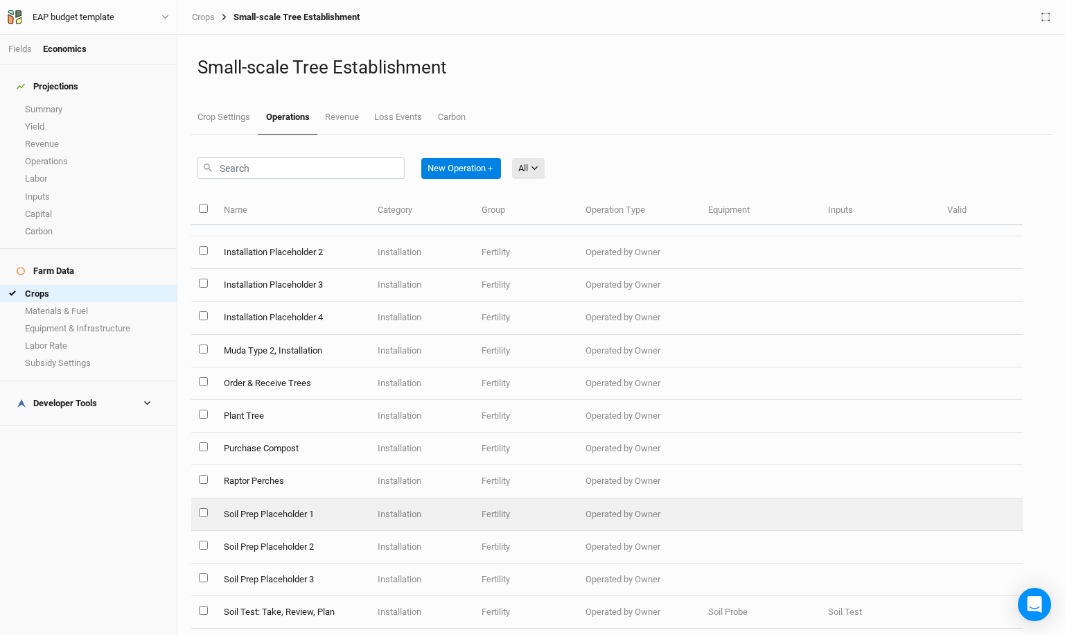
scroll to position [321, 0]
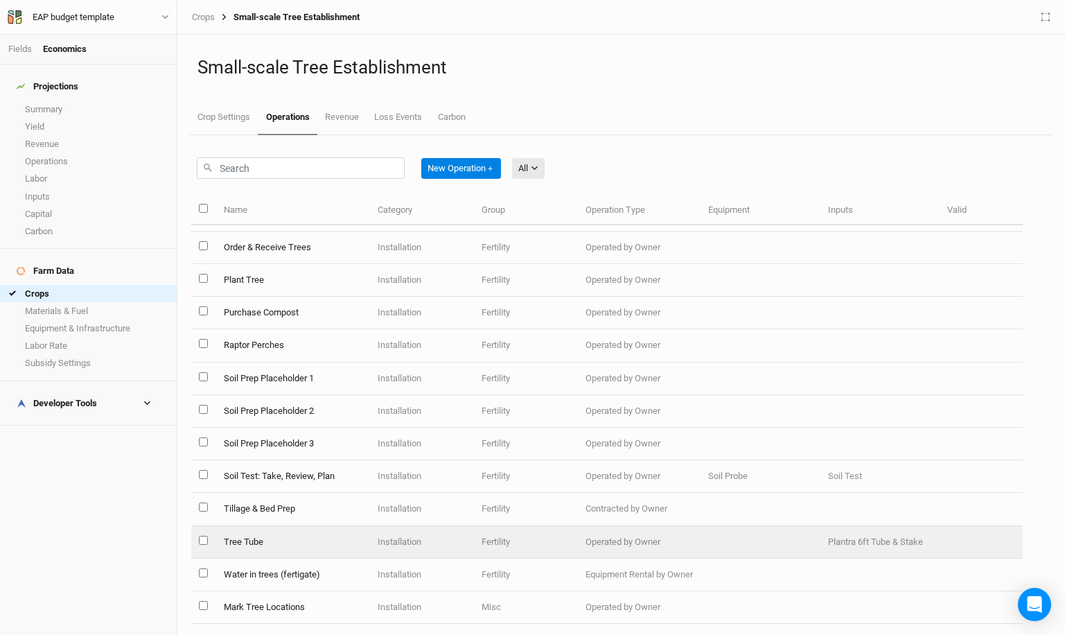
click at [331, 547] on td "Tree Tube" at bounding box center [293, 542] width 154 height 33
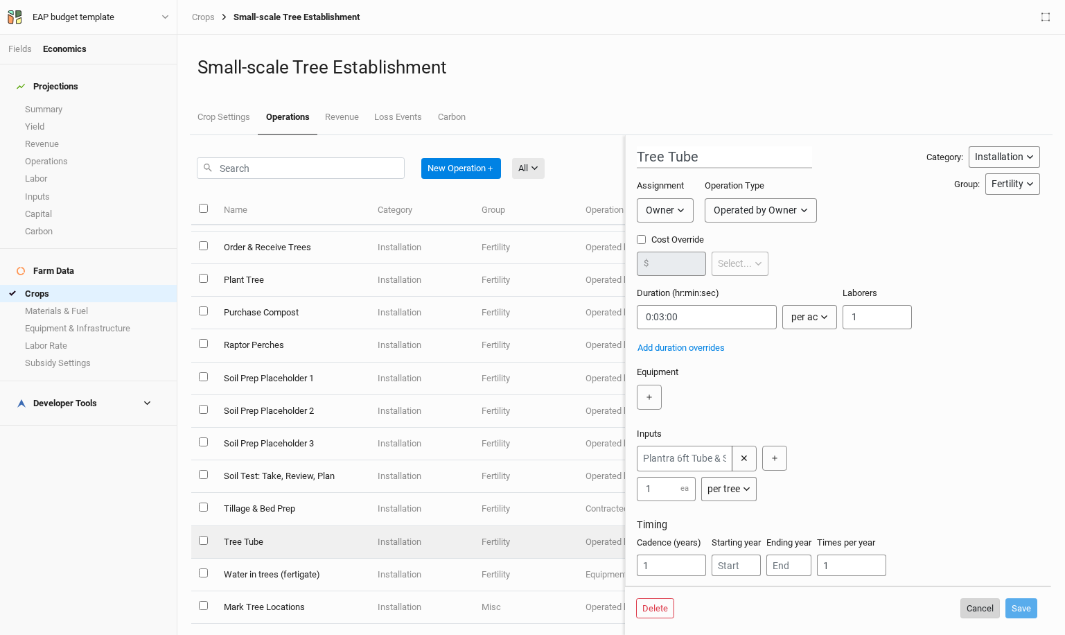
click at [976, 608] on button "Cancel" at bounding box center [980, 608] width 40 height 21
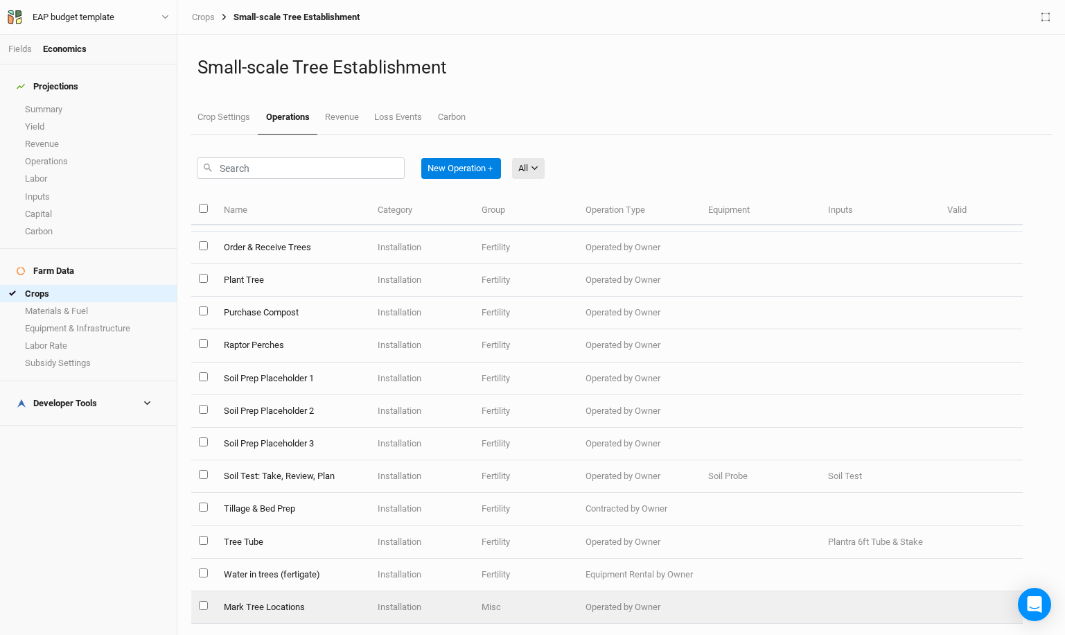
click at [369, 606] on td "Mark Tree Locations" at bounding box center [293, 607] width 154 height 33
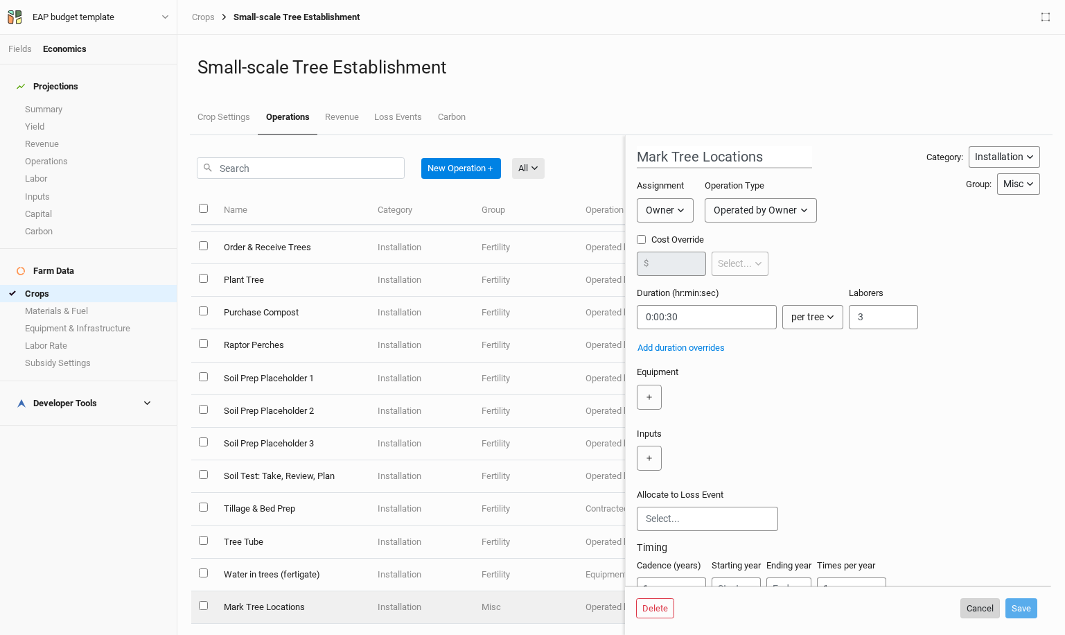
click at [979, 605] on button "Cancel" at bounding box center [980, 608] width 40 height 21
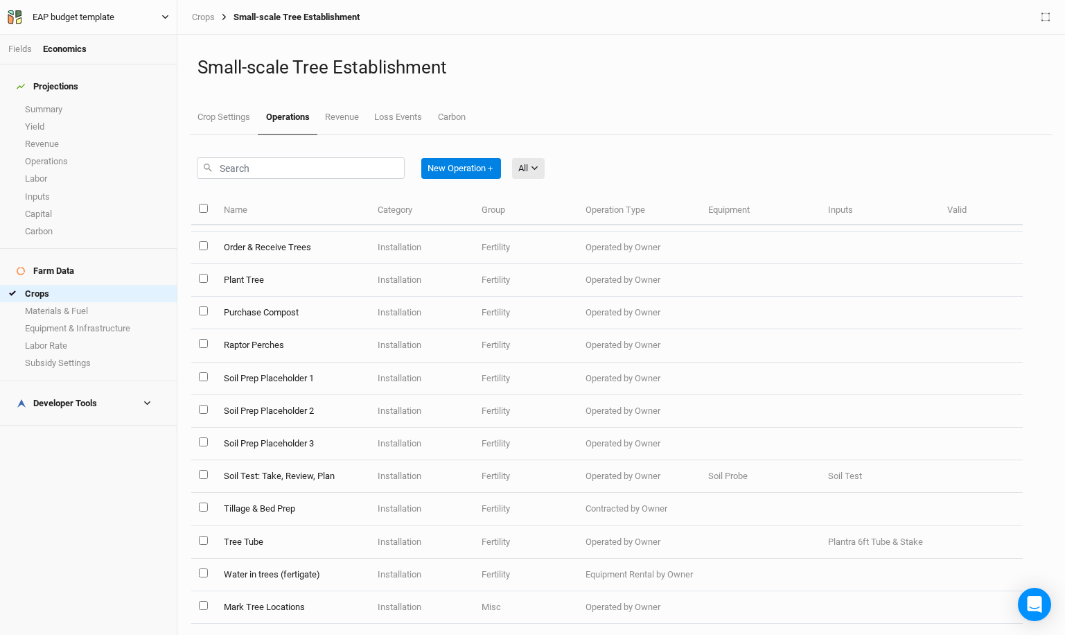
click at [82, 17] on div "EAP budget template" at bounding box center [74, 17] width 82 height 14
click at [85, 34] on button "Back" at bounding box center [114, 39] width 109 height 18
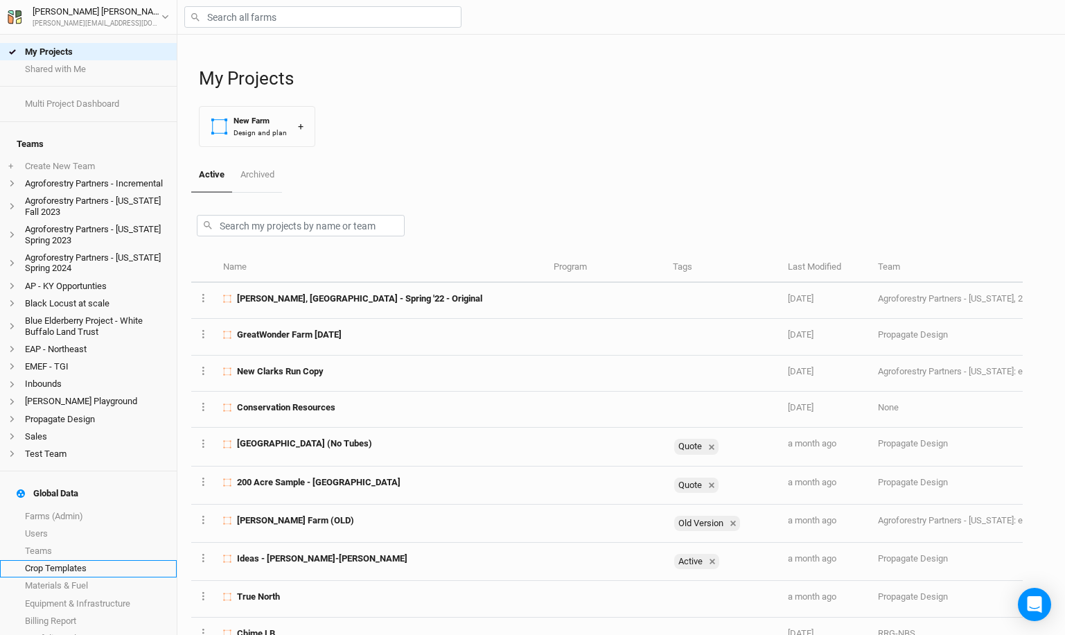
click at [88, 560] on link "Crop Templates" at bounding box center [88, 568] width 177 height 17
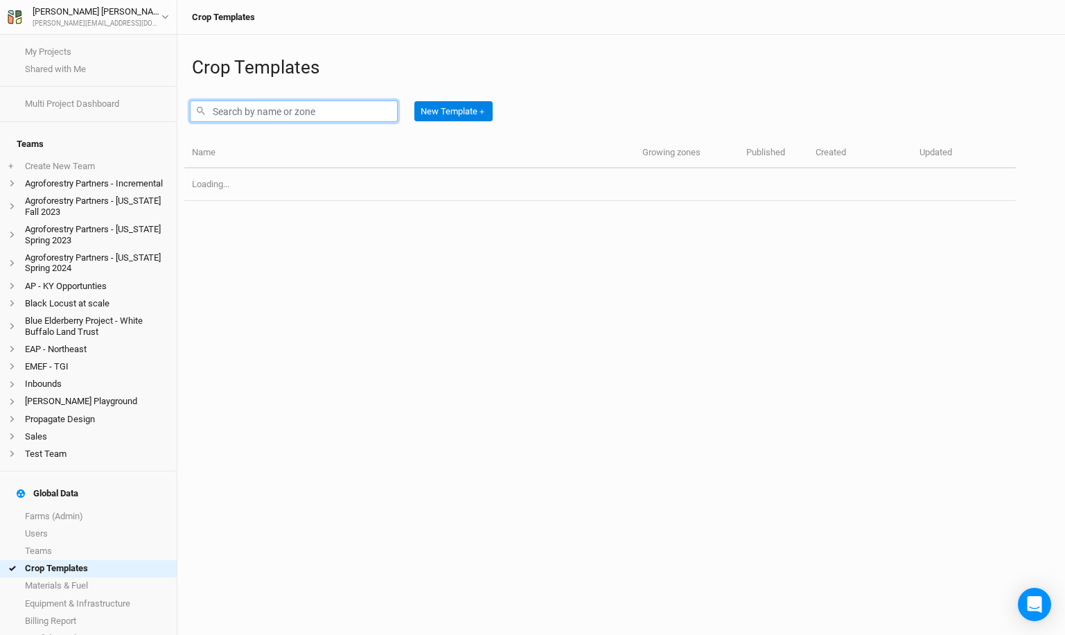
click at [252, 113] on input "text" at bounding box center [294, 110] width 208 height 21
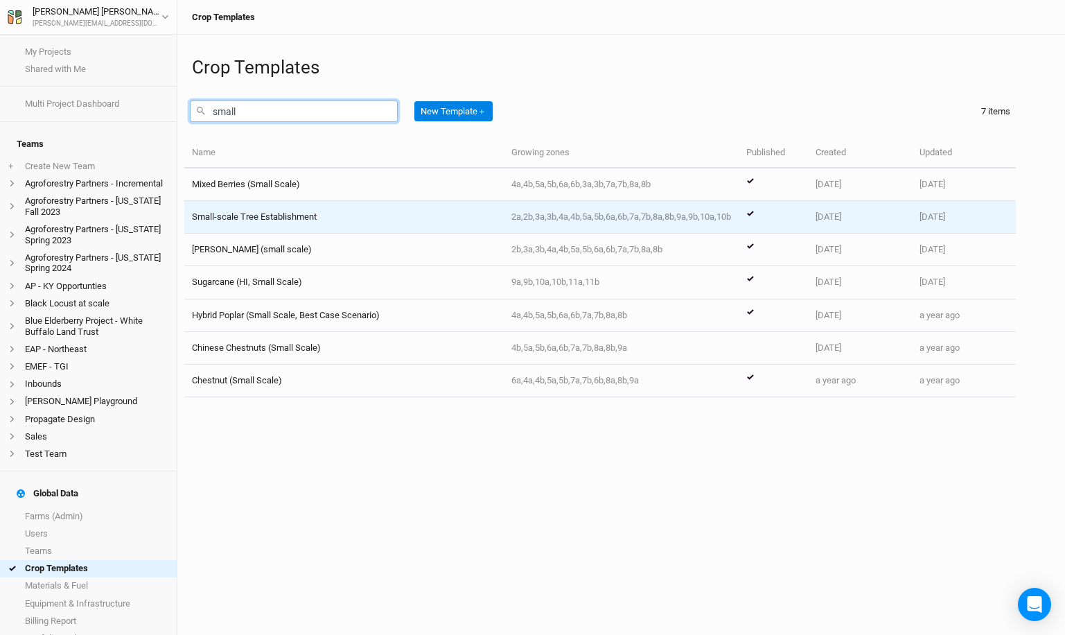
type input "small"
click at [308, 218] on span "Small-scale Tree Establishment" at bounding box center [254, 216] width 125 height 10
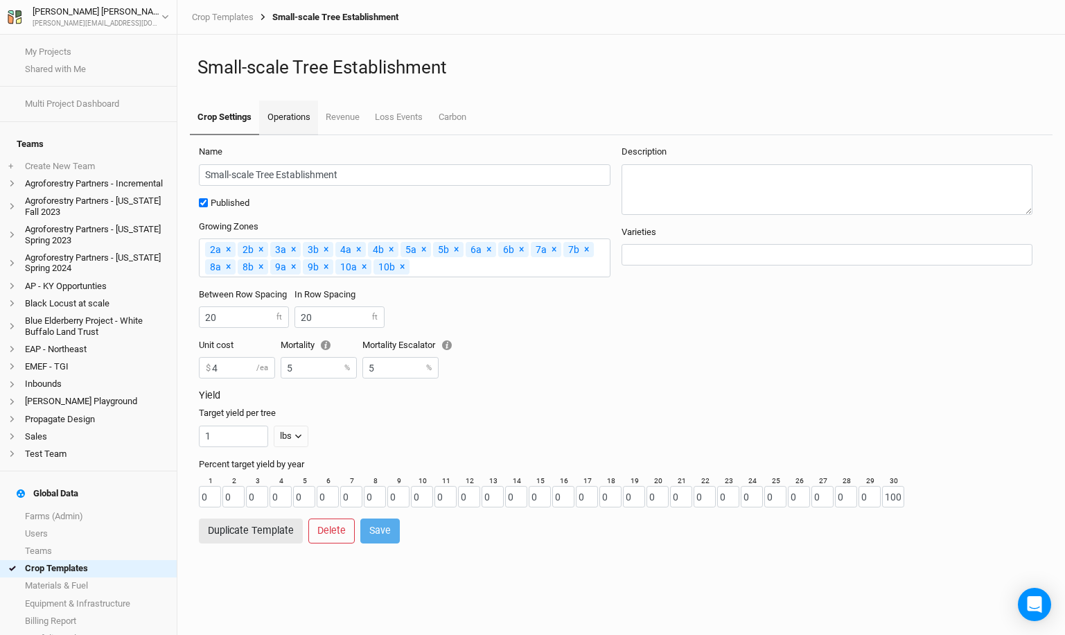
click at [290, 110] on link "Operations" at bounding box center [288, 117] width 58 height 35
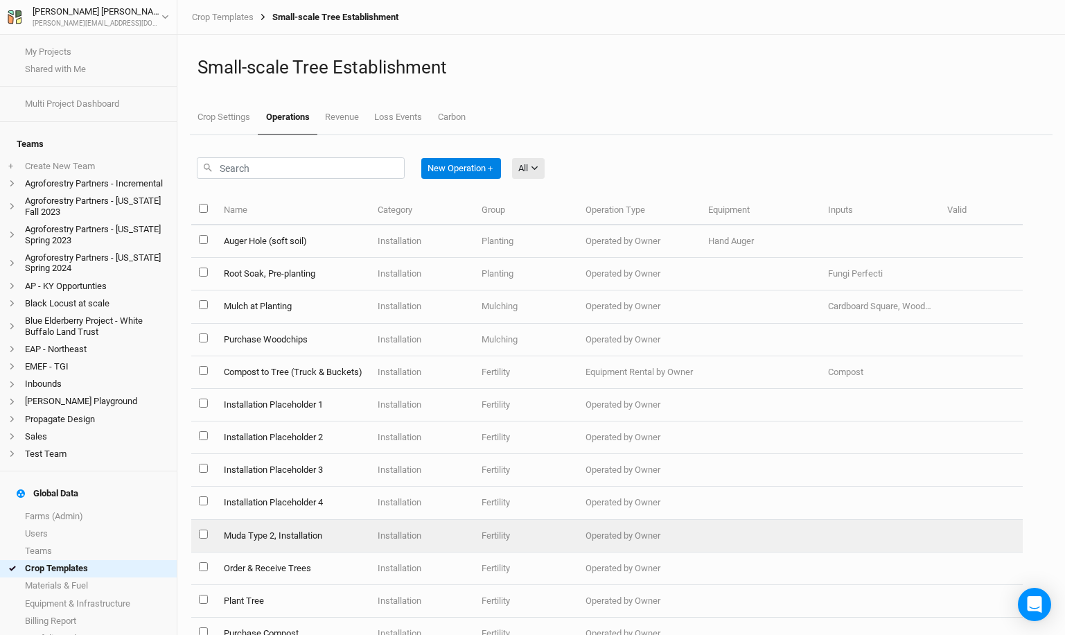
scroll to position [321, 0]
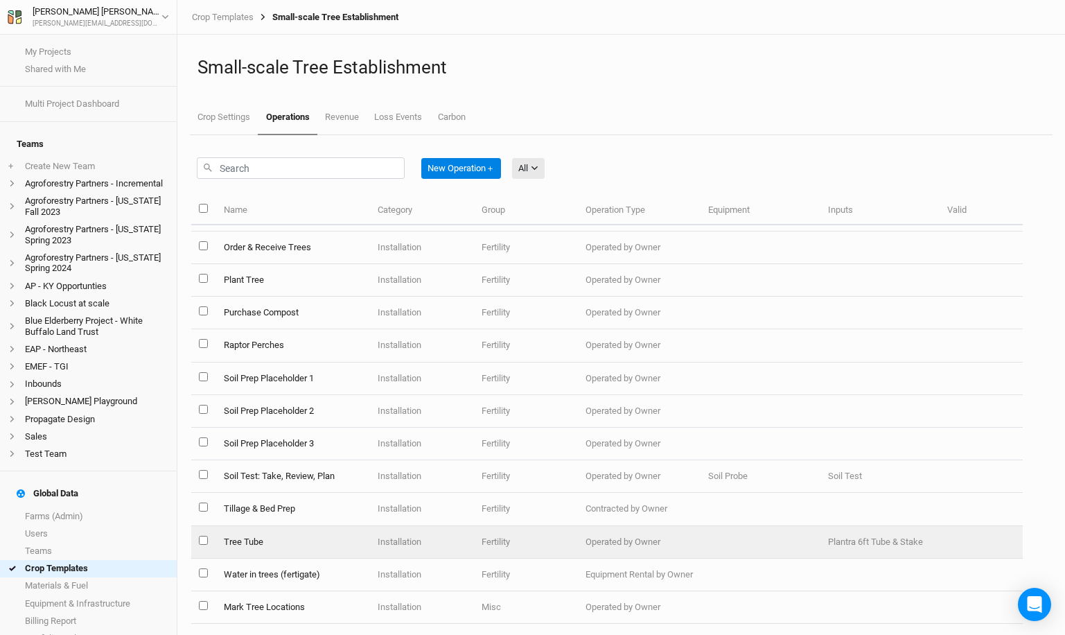
click at [299, 533] on td "Tree Tube" at bounding box center [293, 542] width 154 height 33
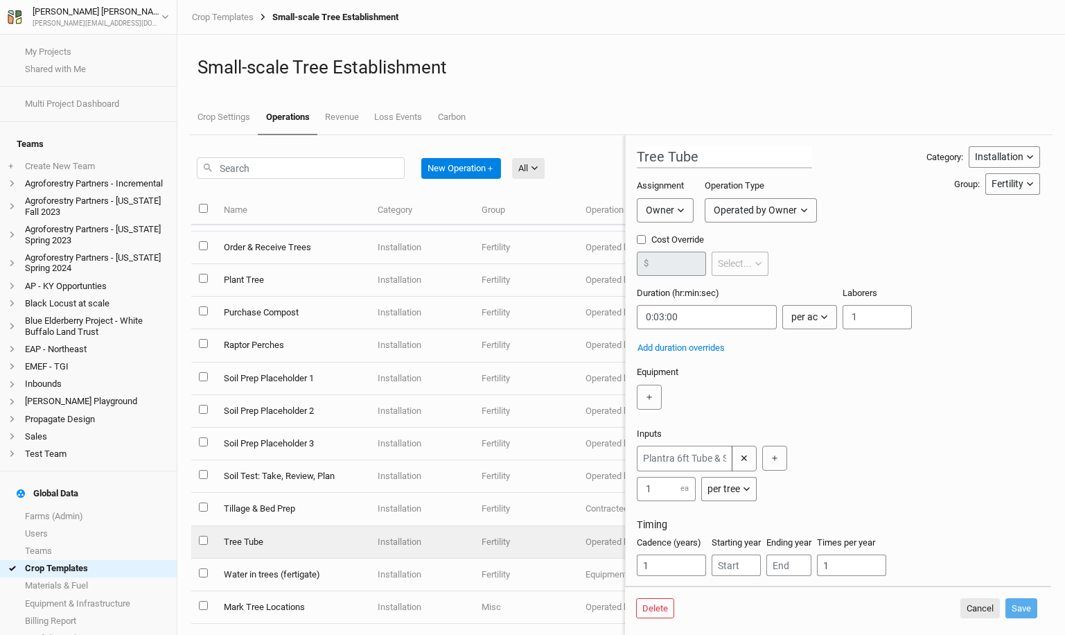
click at [820, 317] on icon "button" at bounding box center [824, 317] width 8 height 8
click at [798, 373] on span "per tree" at bounding box center [798, 369] width 40 height 16
click at [1017, 610] on button "Save" at bounding box center [1022, 608] width 32 height 21
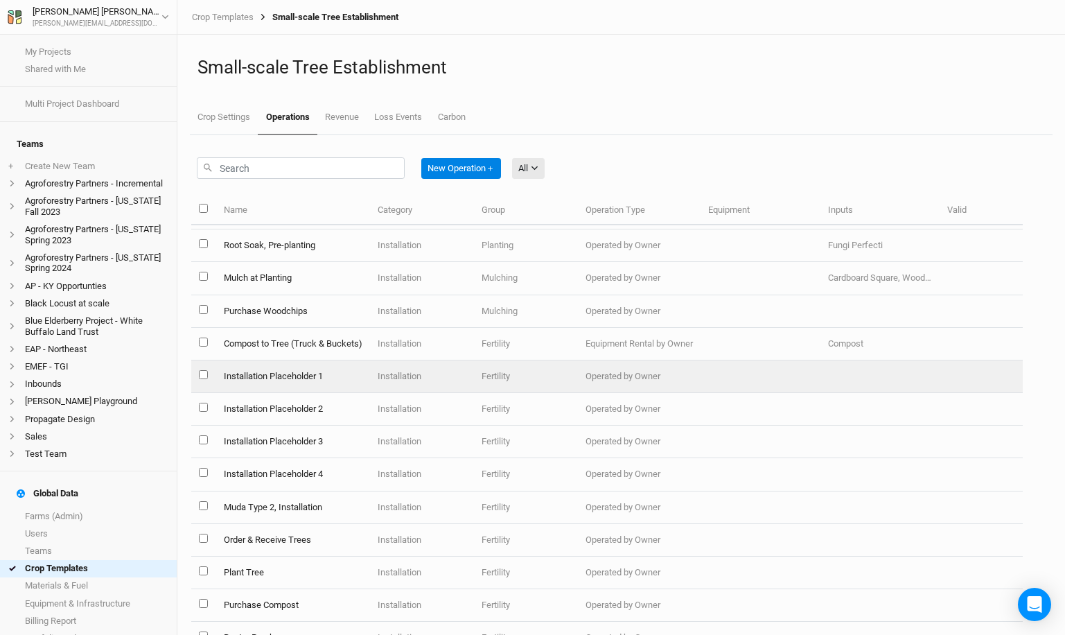
scroll to position [321, 0]
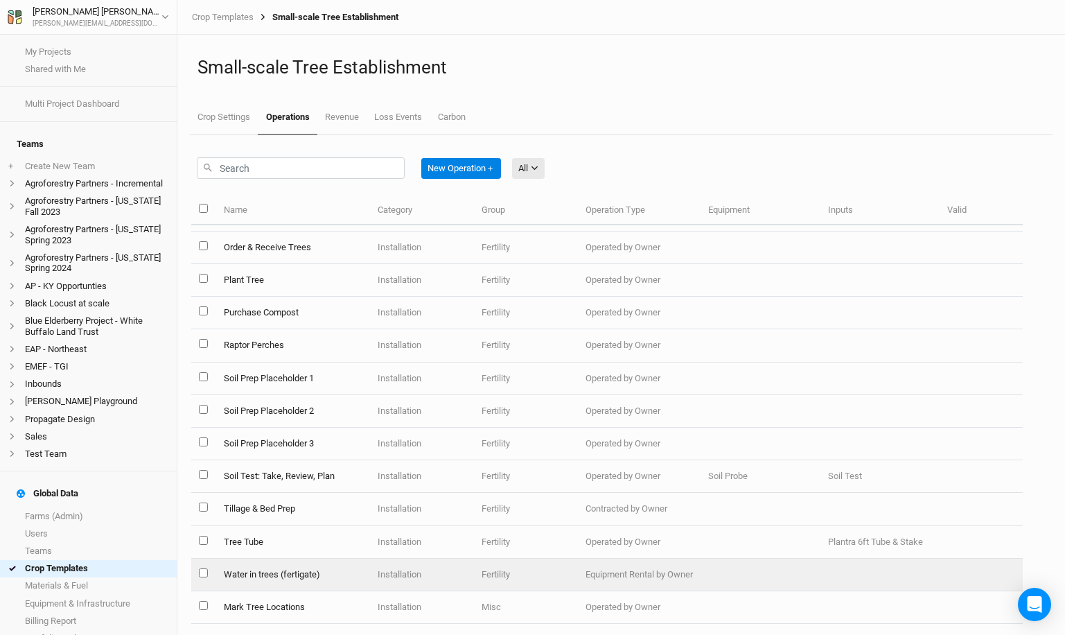
click at [275, 577] on td "Water in trees (fertigate)" at bounding box center [293, 575] width 154 height 33
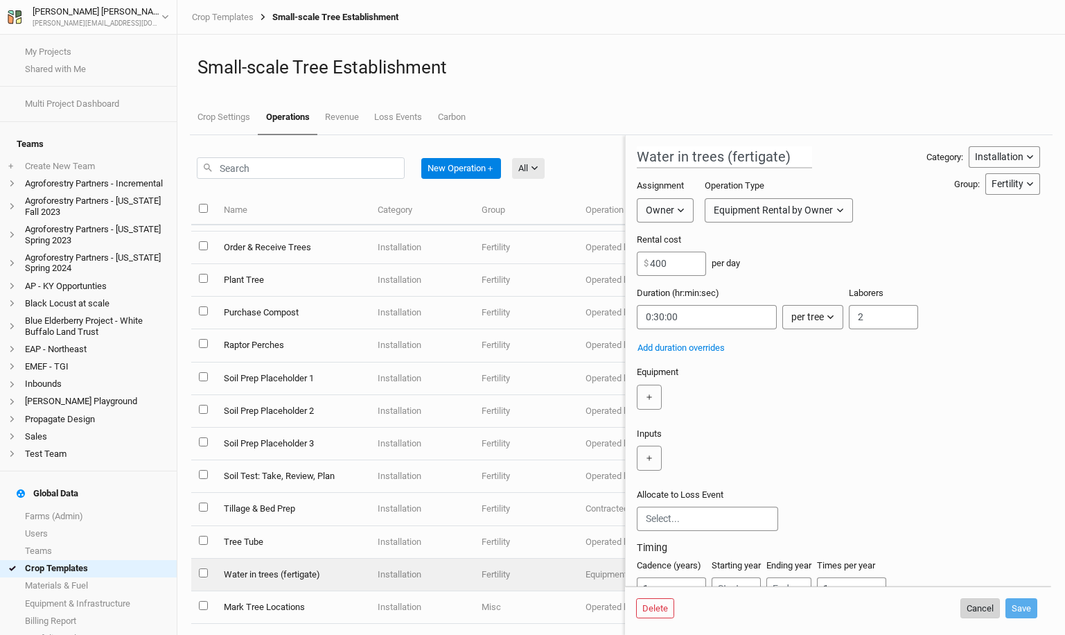
click at [979, 611] on button "Cancel" at bounding box center [980, 608] width 40 height 21
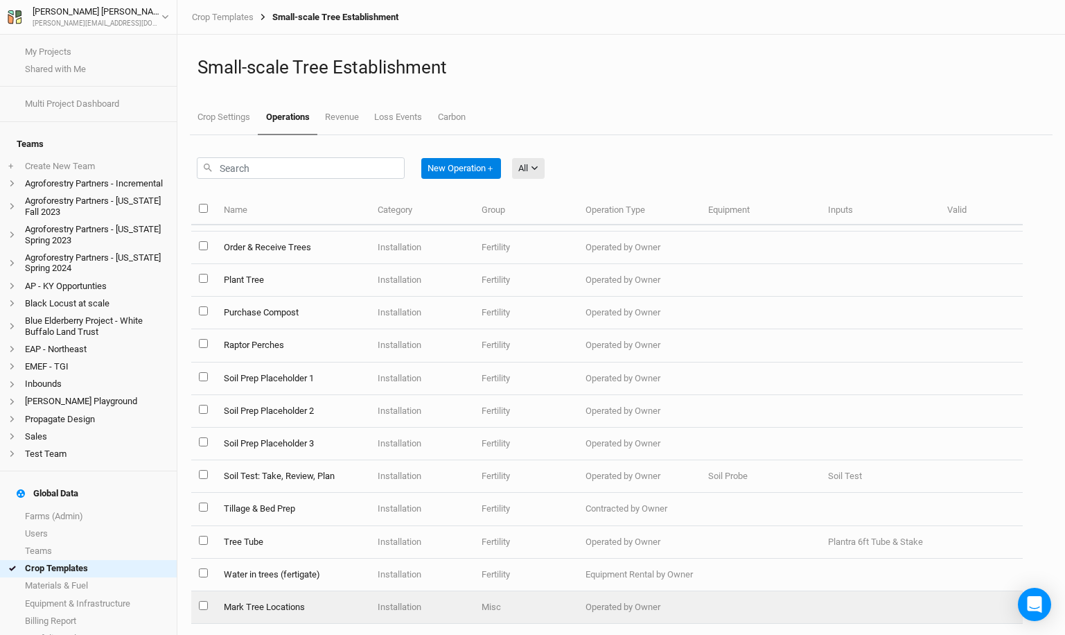
click at [339, 608] on td "Mark Tree Locations" at bounding box center [293, 607] width 154 height 33
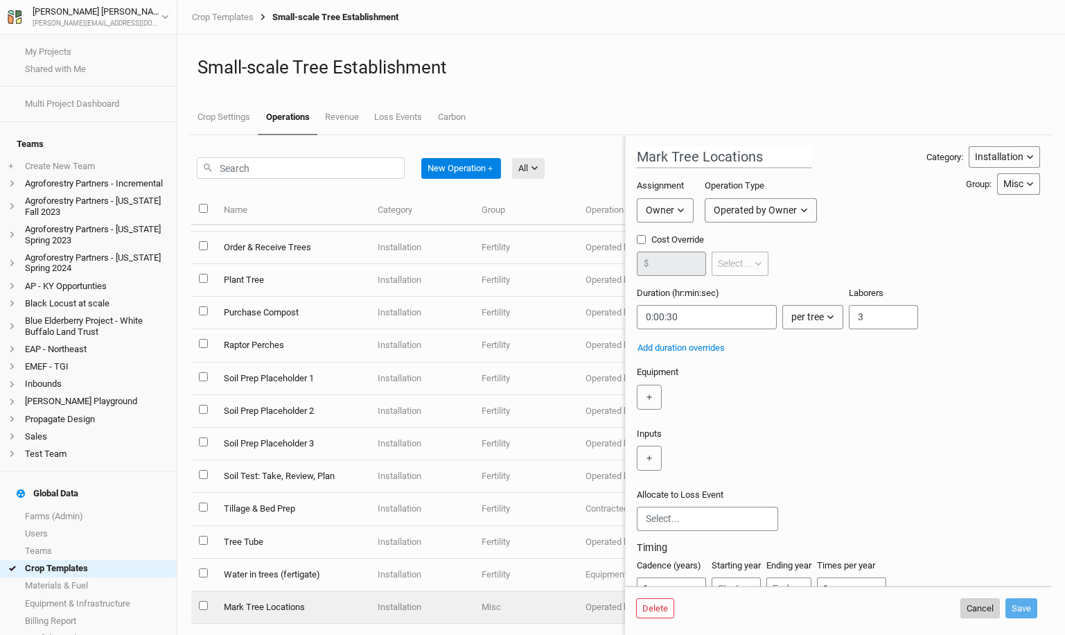
click at [970, 608] on button "Cancel" at bounding box center [980, 608] width 40 height 21
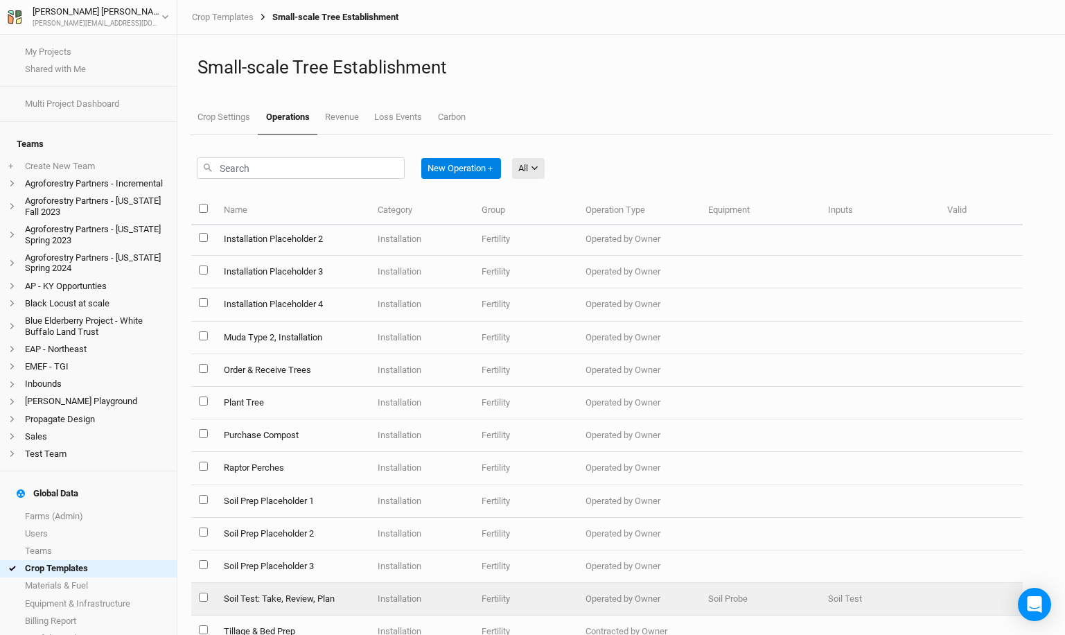
scroll to position [139, 0]
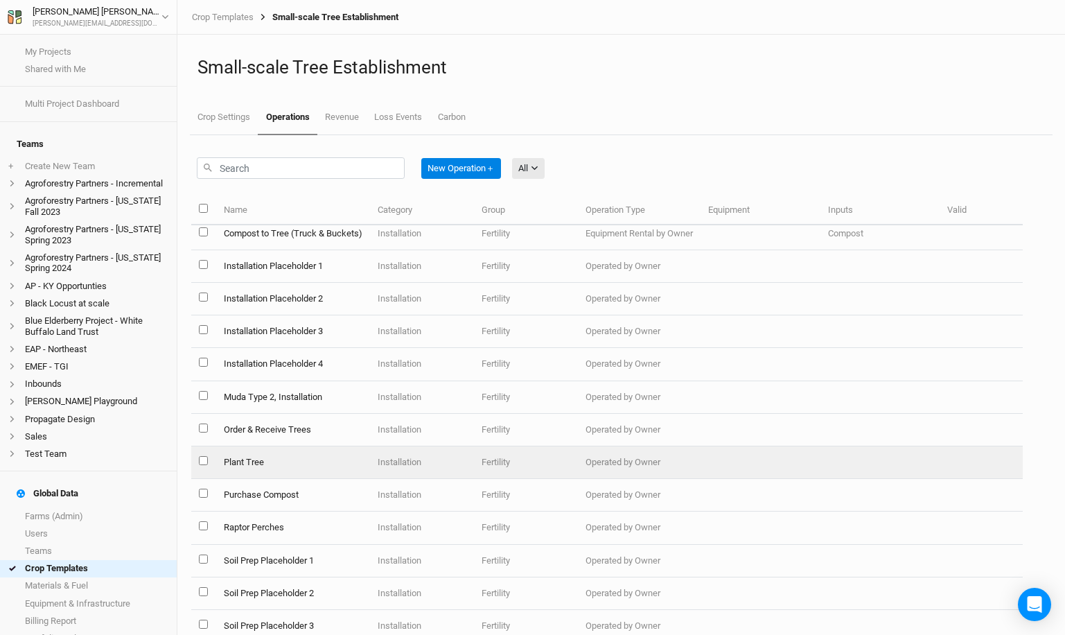
click at [309, 464] on td "Plant Tree" at bounding box center [293, 462] width 154 height 33
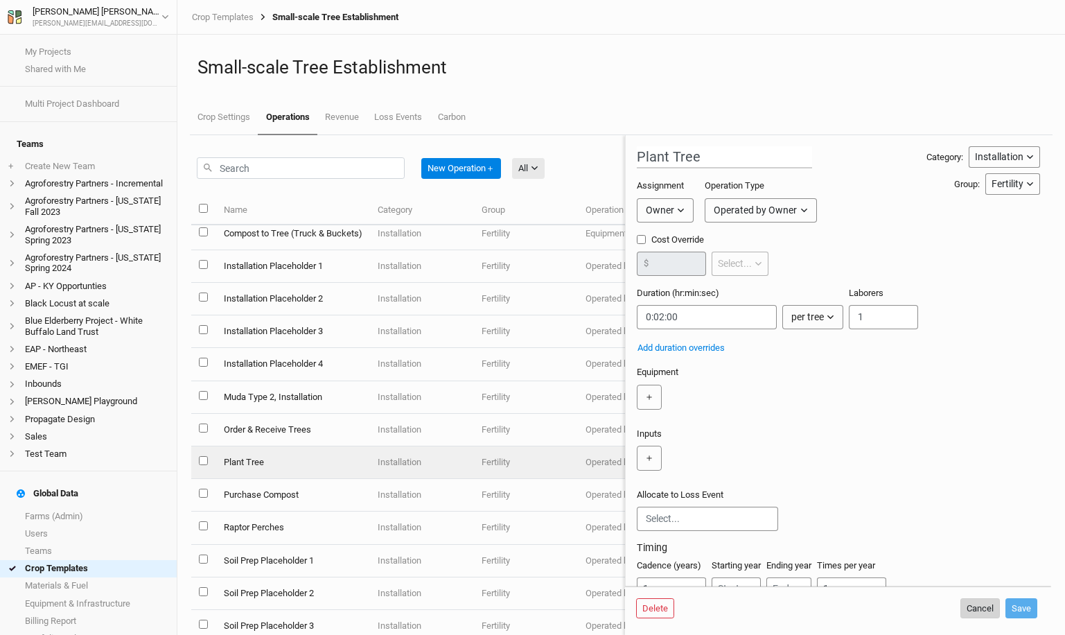
click at [981, 606] on button "Cancel" at bounding box center [980, 608] width 40 height 21
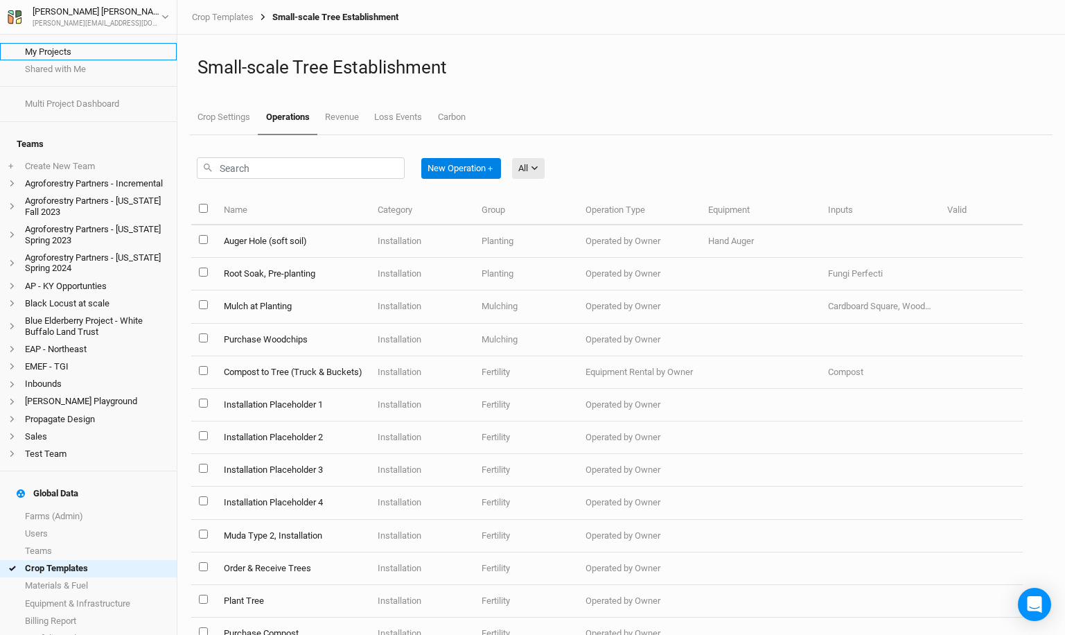
click at [49, 49] on link "My Projects" at bounding box center [88, 51] width 177 height 17
